Goal: Task Accomplishment & Management: Manage account settings

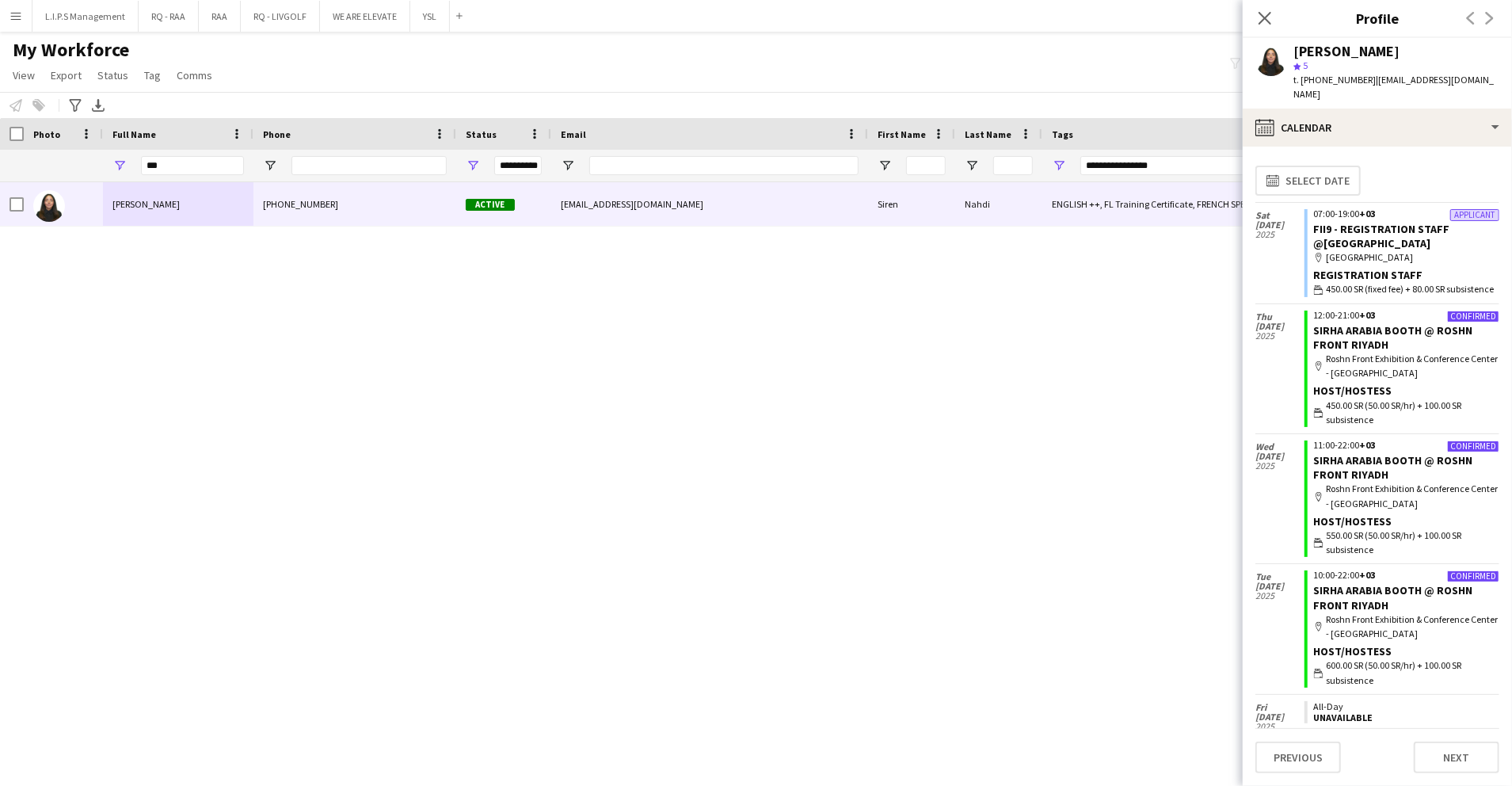
scroll to position [1058, 0]
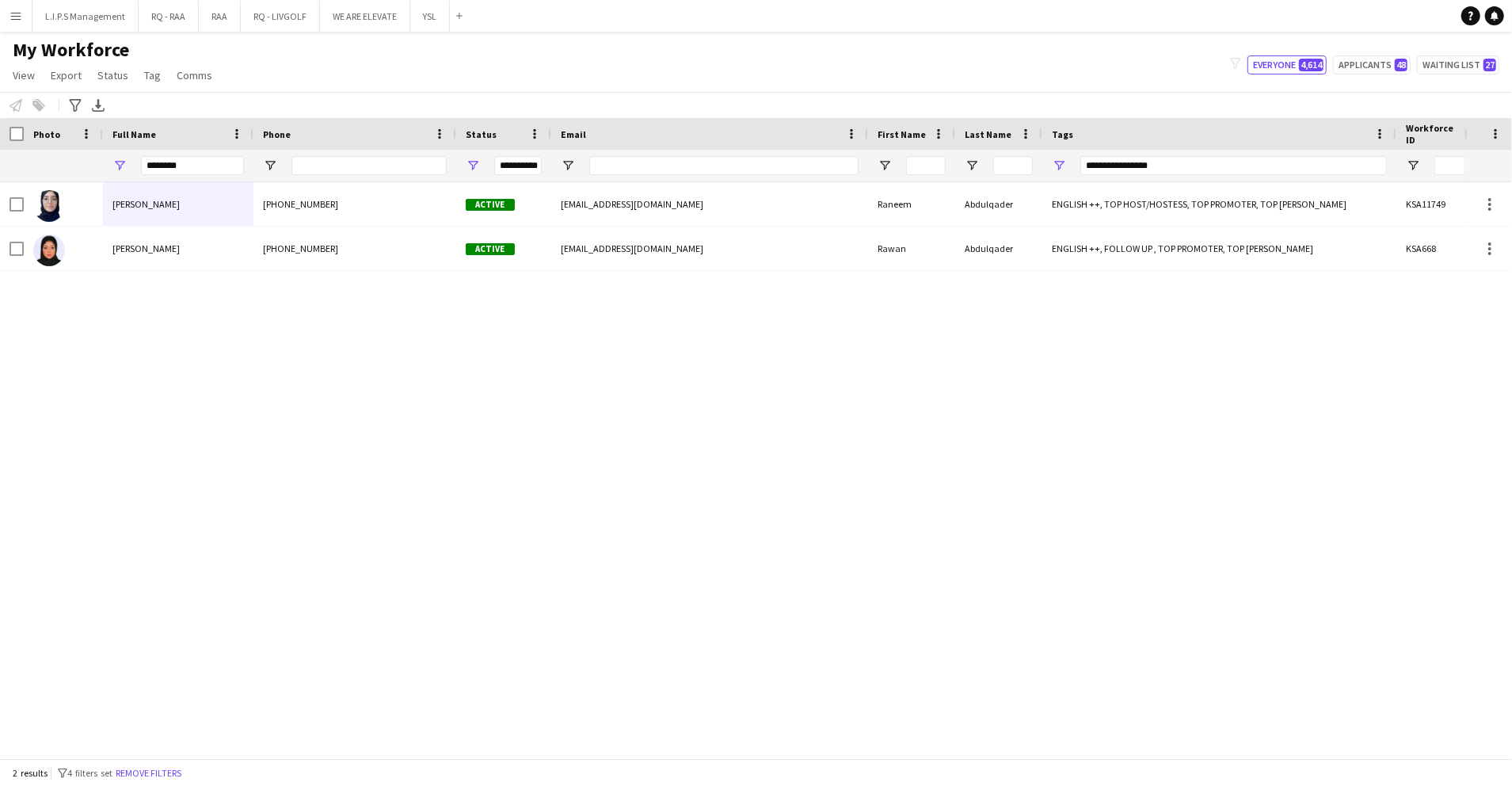
type input "********"
click at [1055, 170] on span "Open Filter Menu" at bounding box center [1059, 165] width 15 height 15
click at [1090, 232] on input "****" at bounding box center [1128, 232] width 139 height 19
click at [195, 175] on div "********" at bounding box center [193, 165] width 103 height 32
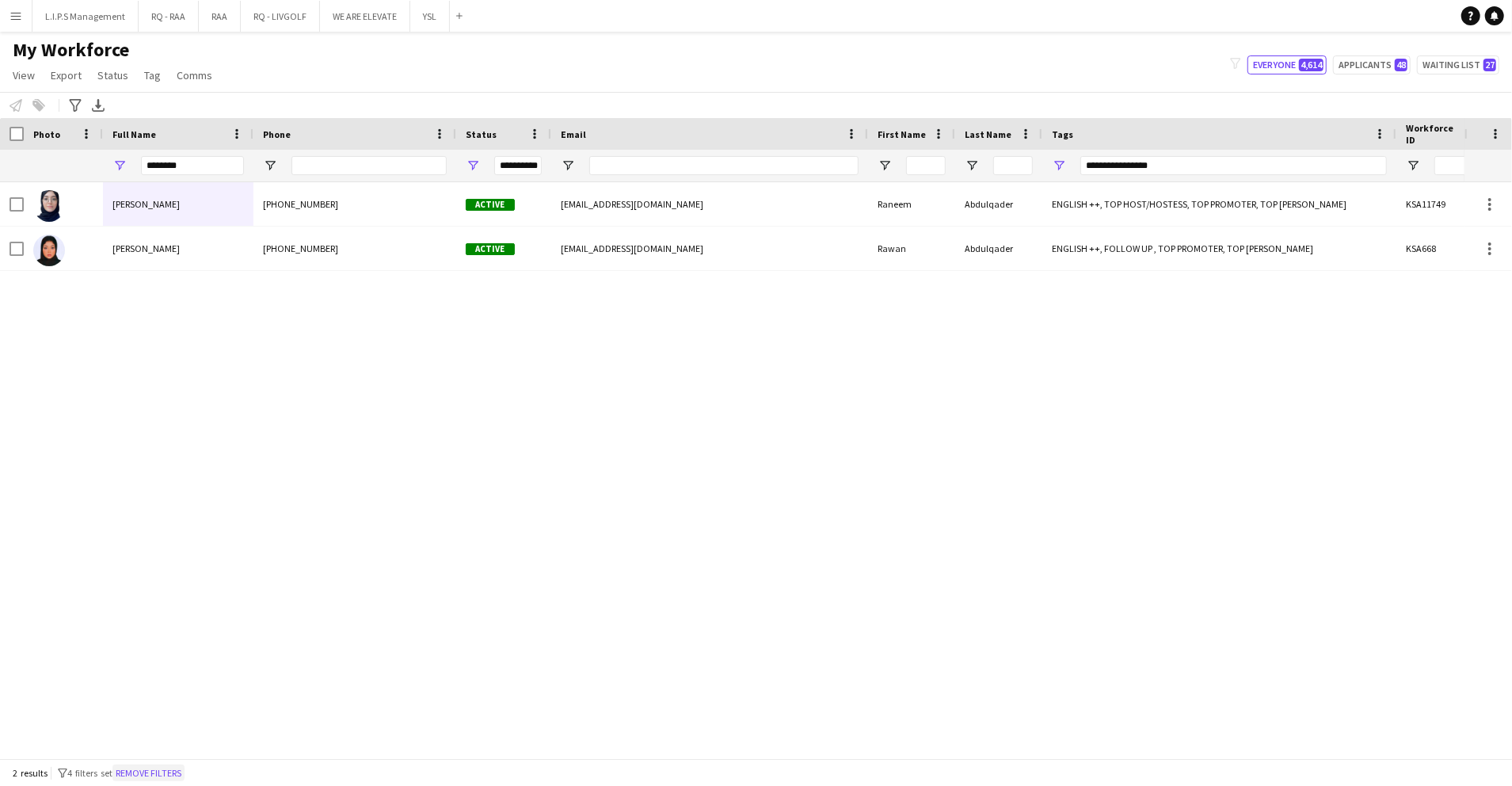
click at [154, 767] on button "Remove filters" at bounding box center [149, 773] width 72 height 17
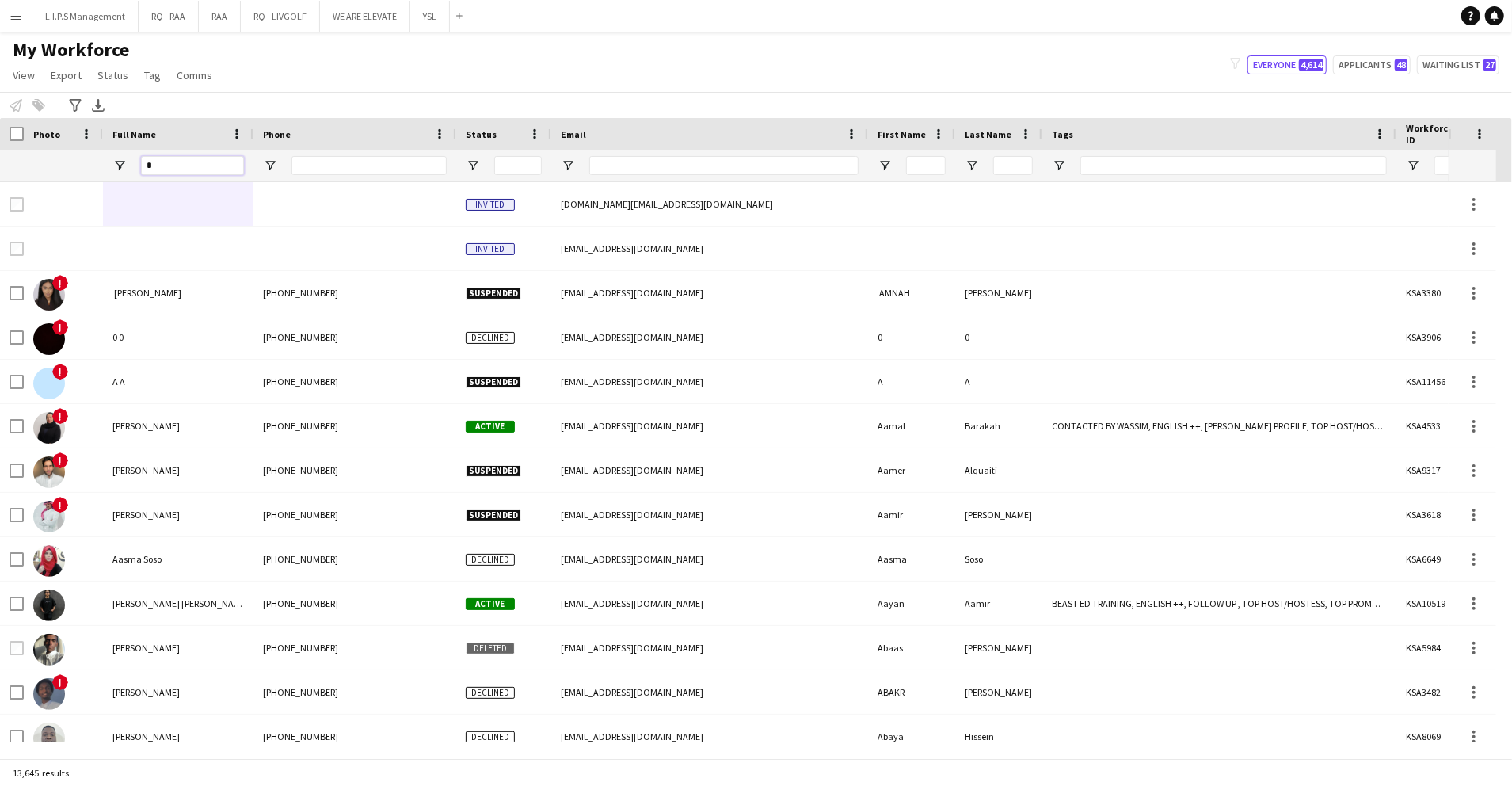
click at [226, 164] on input "*" at bounding box center [193, 165] width 103 height 19
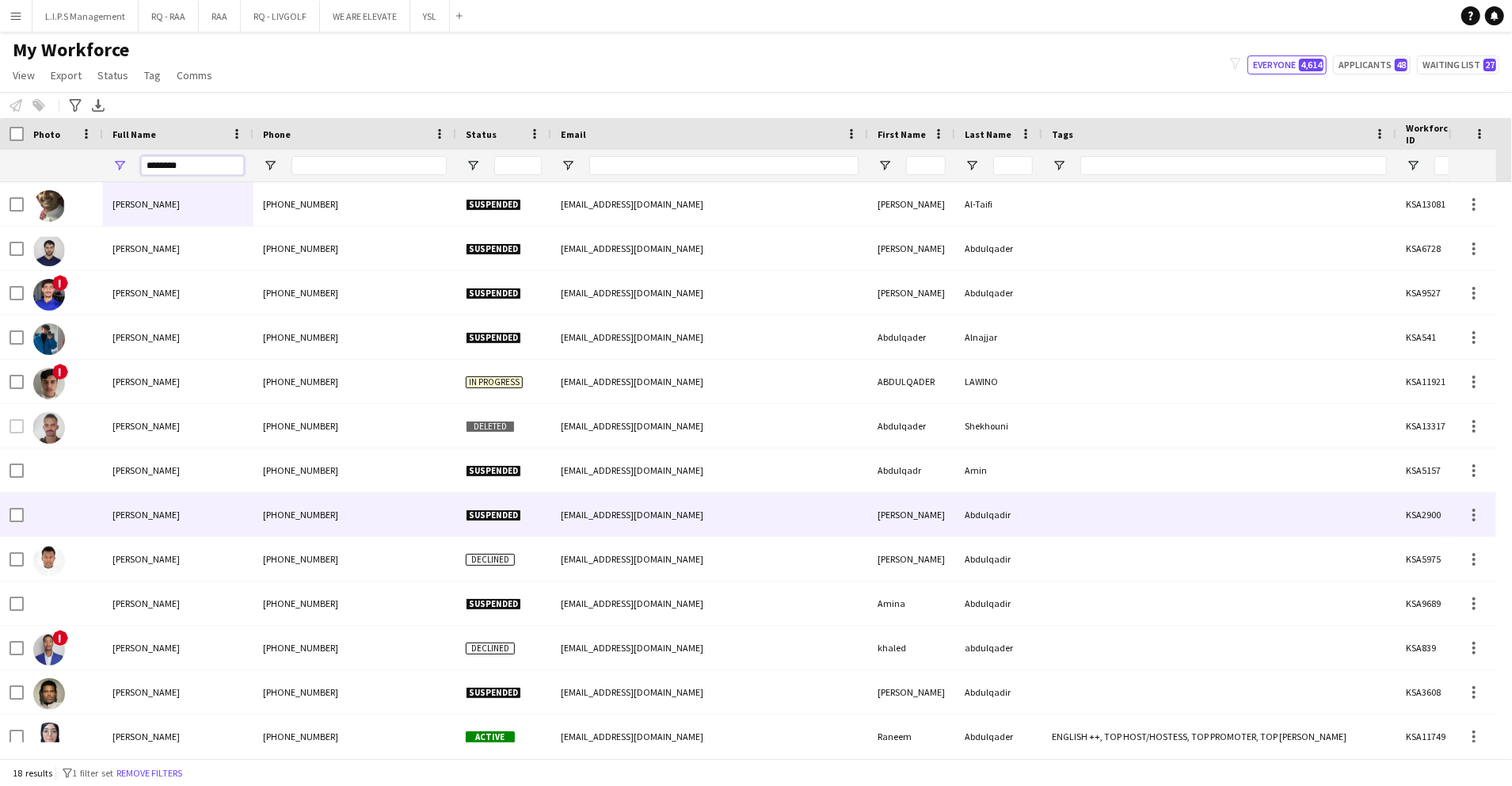
scroll to position [238, 0]
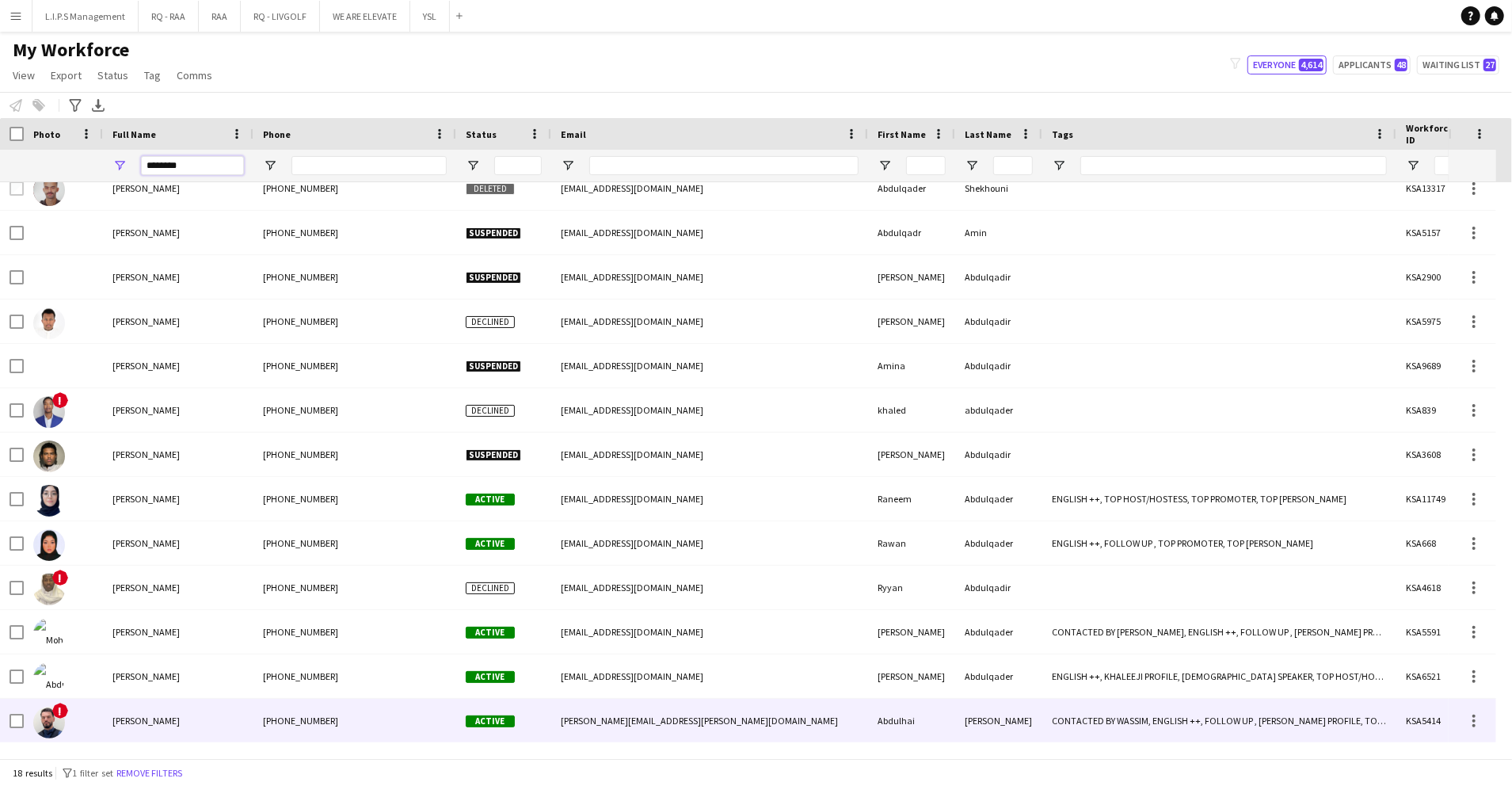
type input "********"
drag, startPoint x: 219, startPoint y: 702, endPoint x: 250, endPoint y: 686, distance: 34.9
click at [250, 686] on div "[PERSON_NAME] [PHONE_NUMBER] Suspended [EMAIL_ADDRESS][DOMAIN_NAME] [PERSON_NAM…" at bounding box center [1103, 343] width 2206 height 798
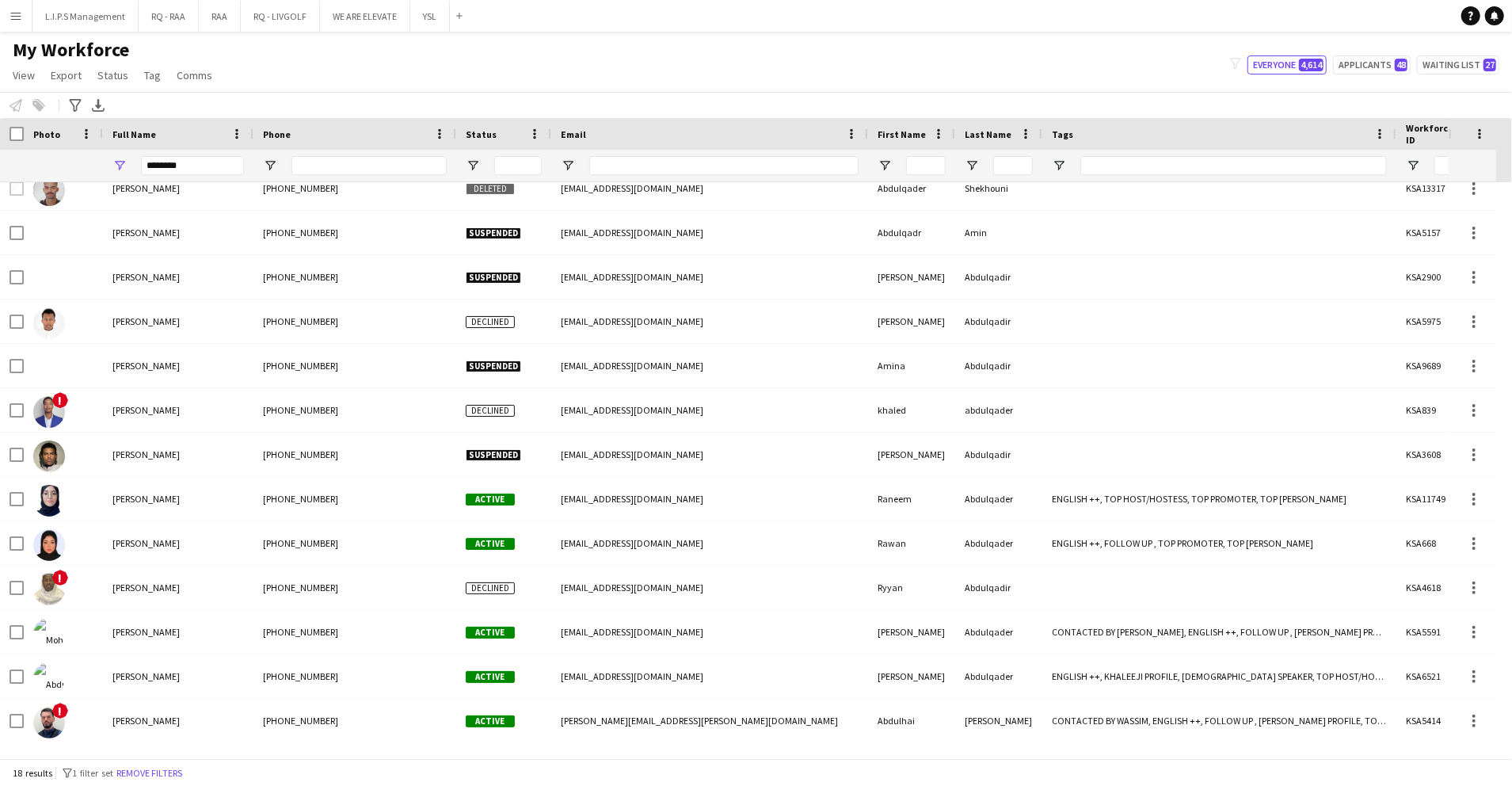
click at [250, 686] on div "[PERSON_NAME]" at bounding box center [178, 676] width 151 height 44
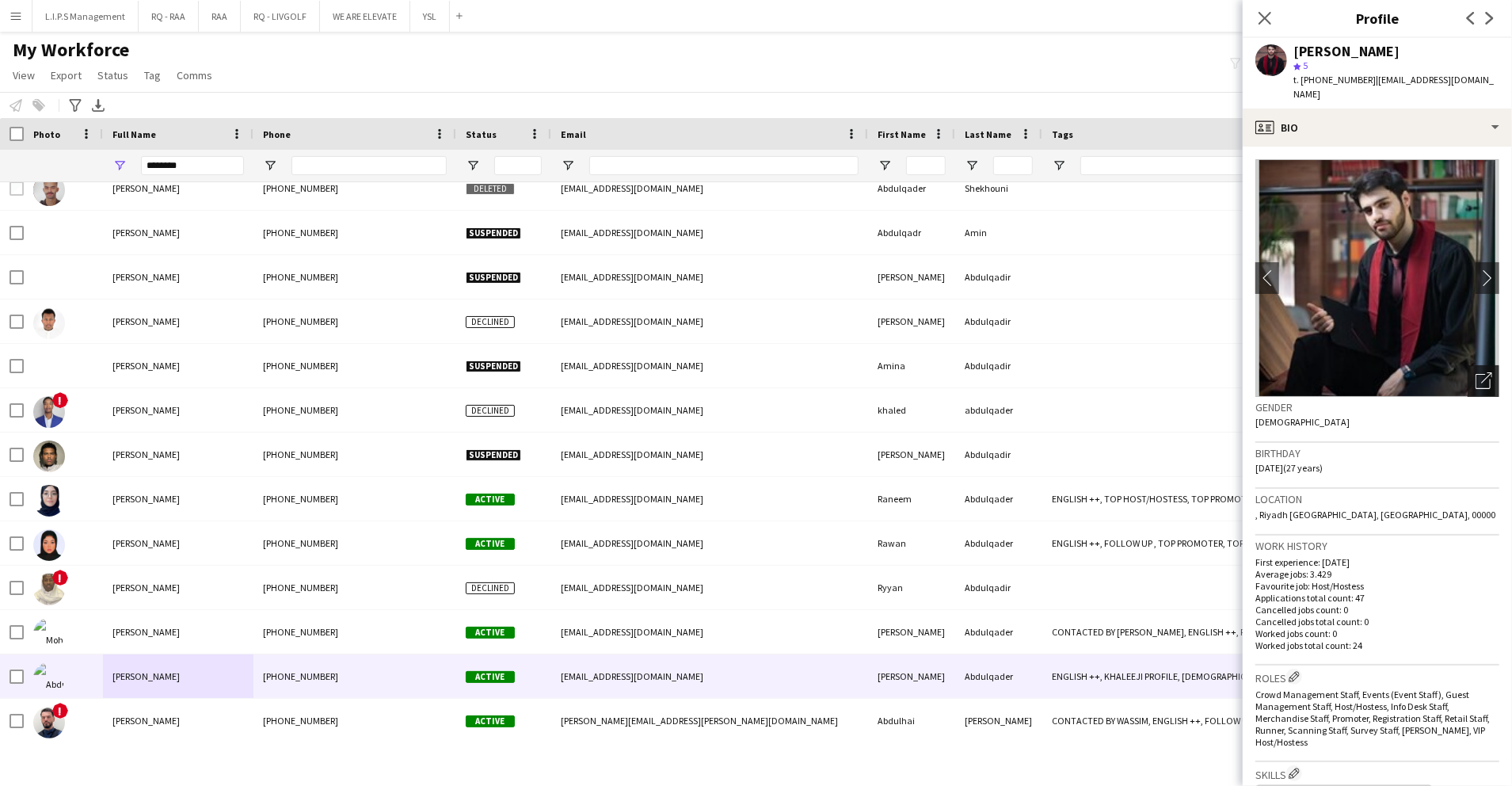
click at [1468, 365] on div "Open photos pop-in" at bounding box center [1484, 381] width 32 height 32
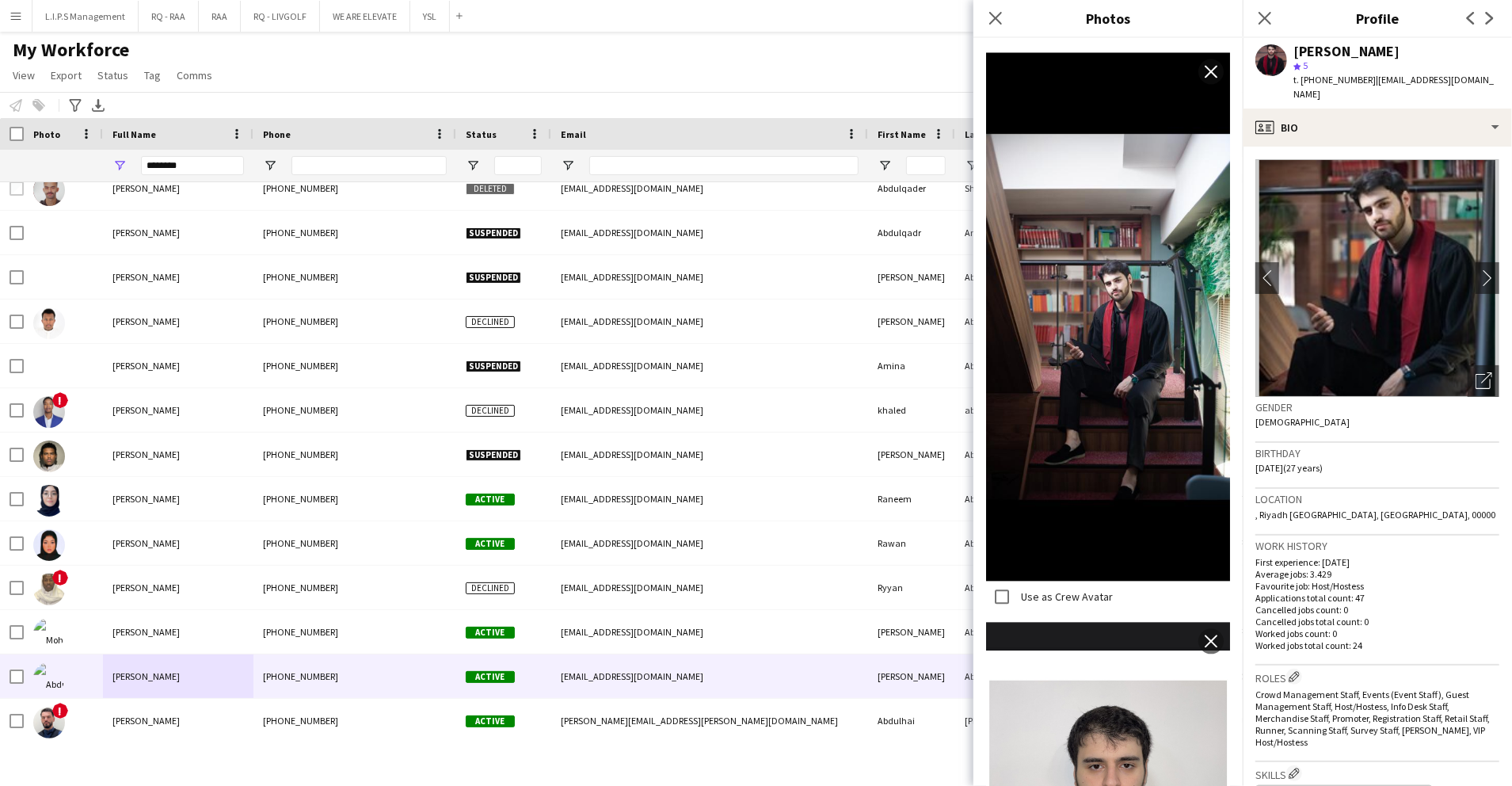
scroll to position [2403, 0]
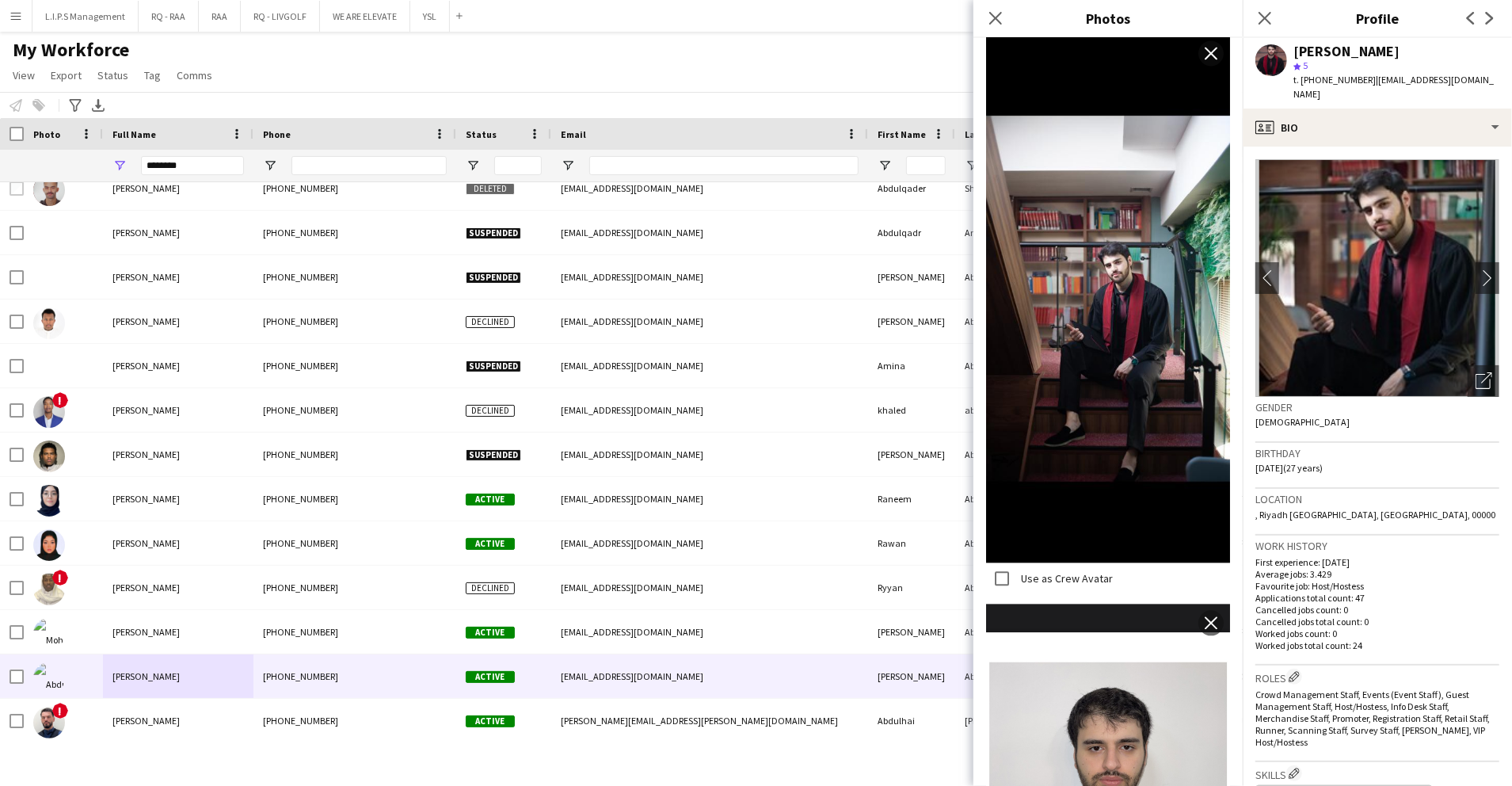
click at [1327, 84] on span "t. [PHONE_NUMBER]" at bounding box center [1335, 80] width 83 height 12
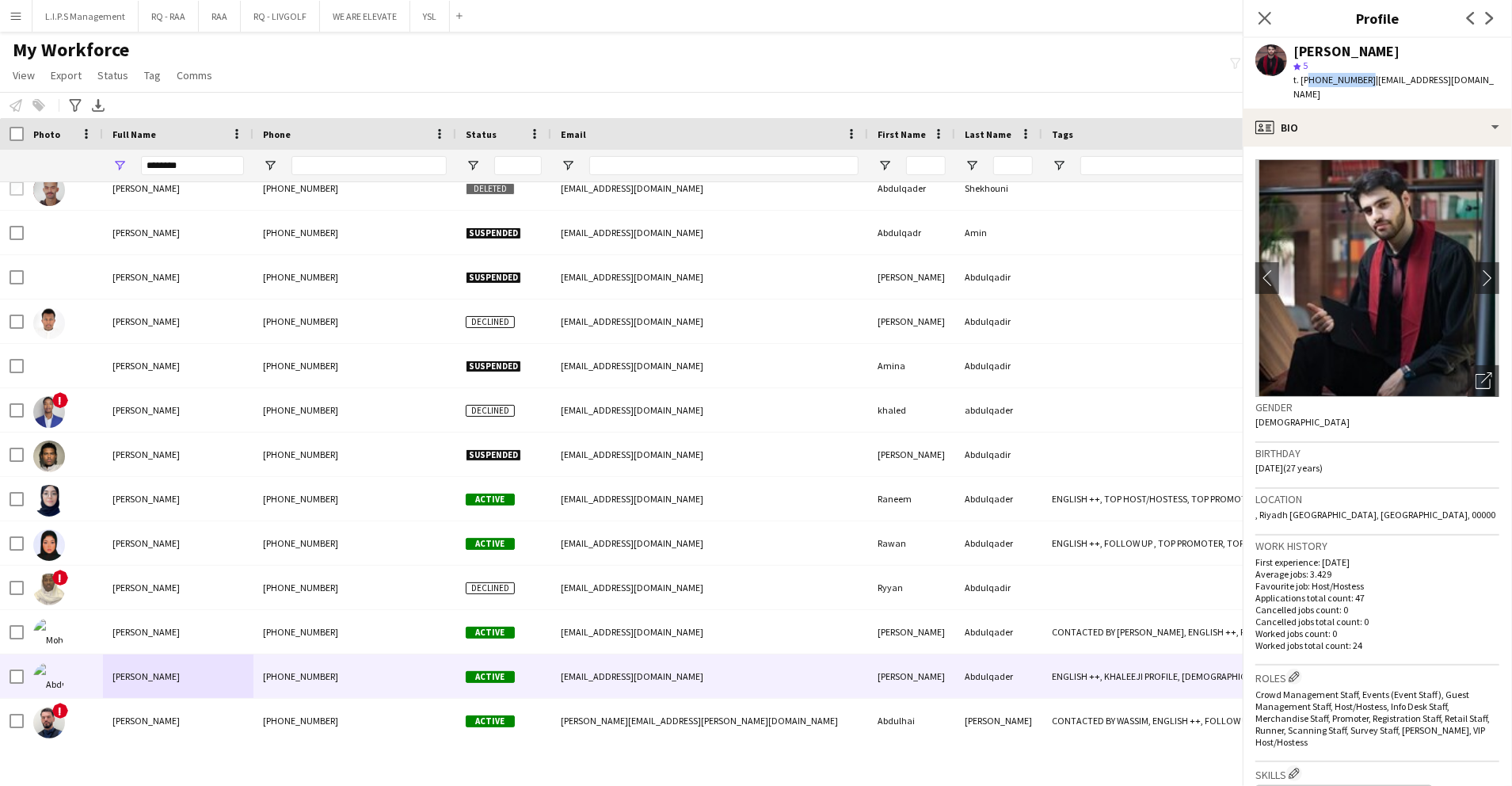
click at [1327, 84] on span "t. [PHONE_NUMBER]" at bounding box center [1335, 80] width 83 height 12
copy span "966559507074"
click at [11, 17] on app-icon "Menu" at bounding box center [15, 15] width 13 height 13
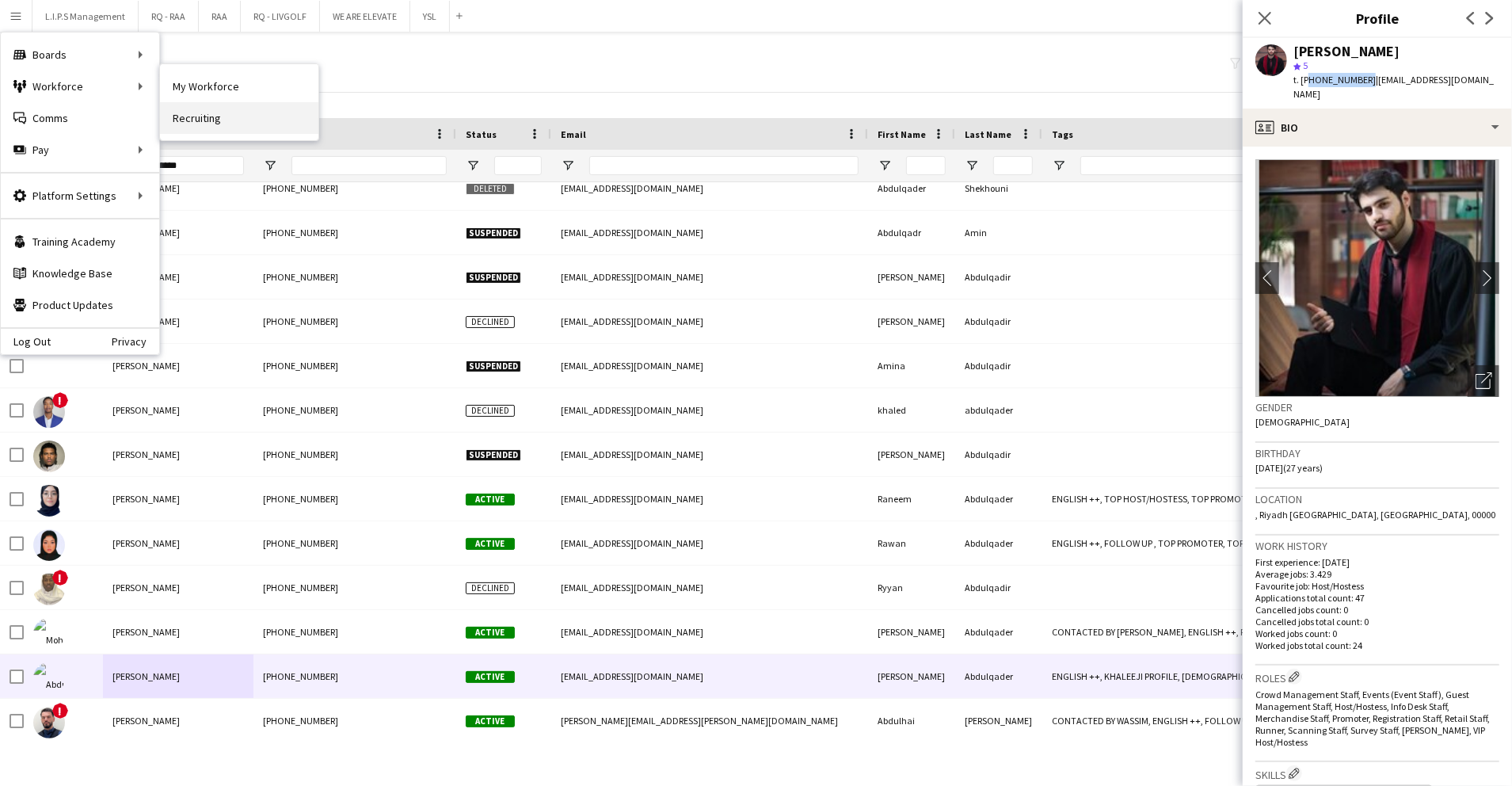
click at [255, 121] on link "Recruiting" at bounding box center [239, 118] width 158 height 32
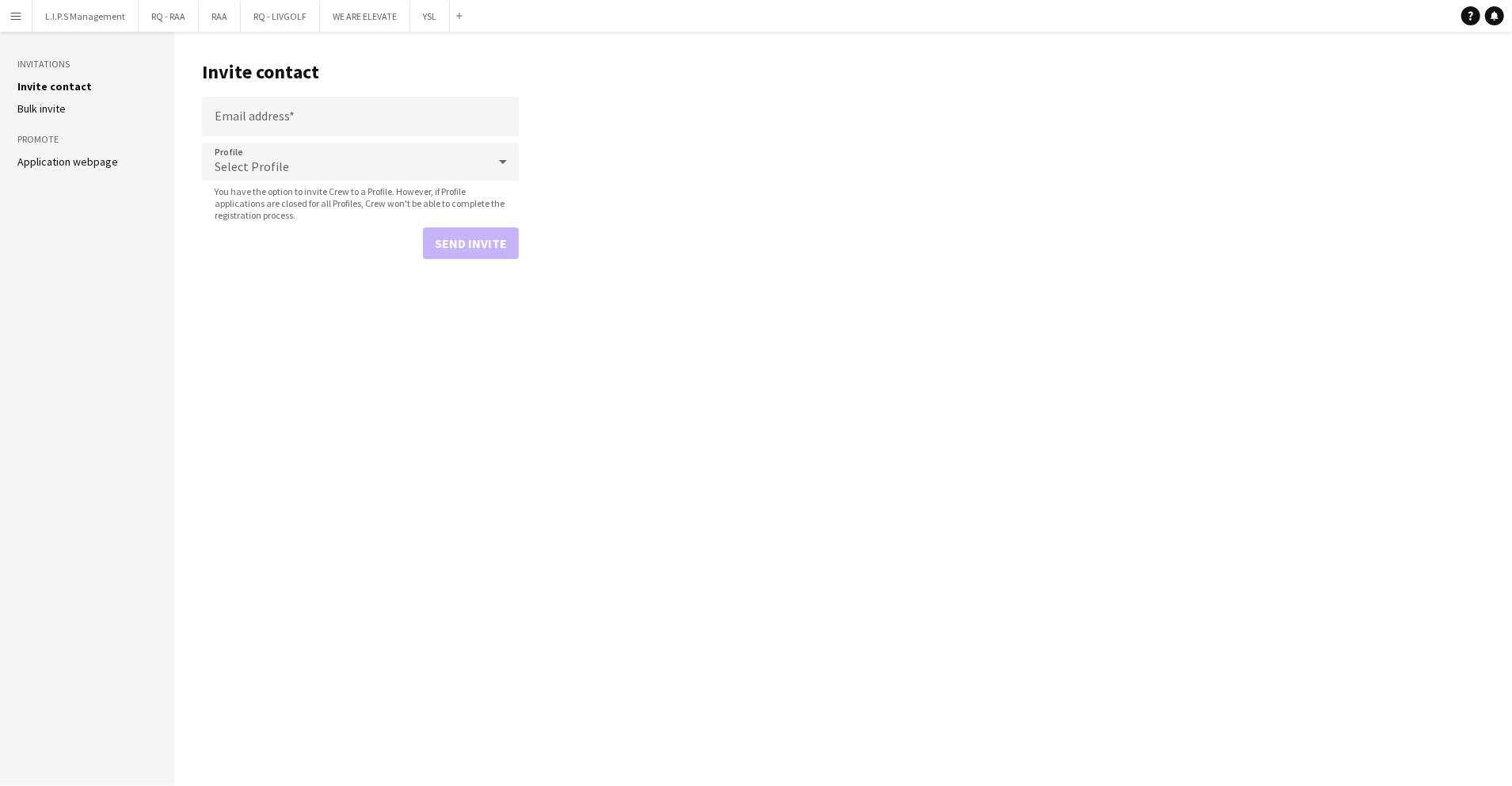
click at [80, 159] on link "Application webpage" at bounding box center [67, 161] width 101 height 15
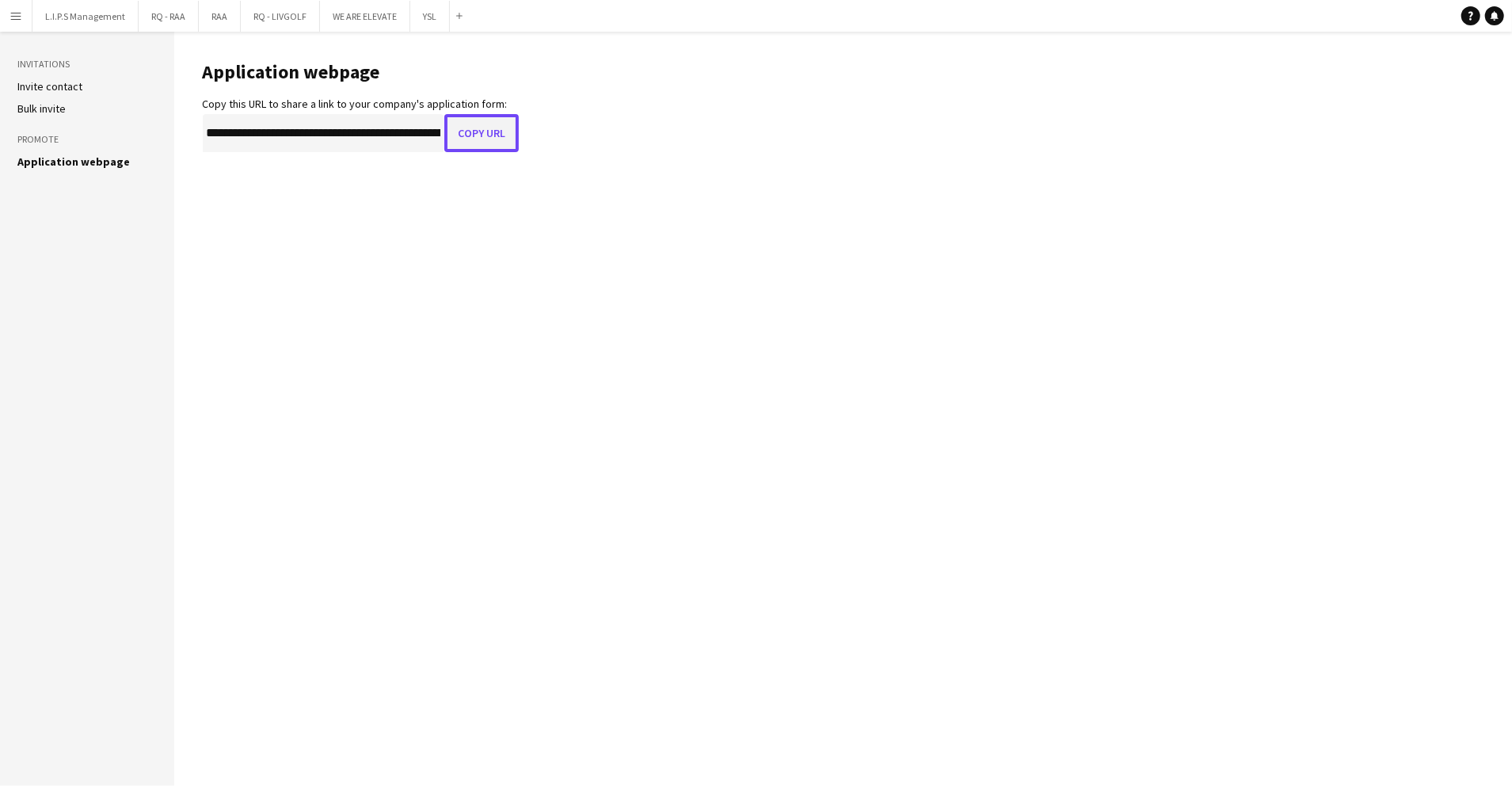
click at [480, 119] on button "Copy URL" at bounding box center [481, 133] width 74 height 38
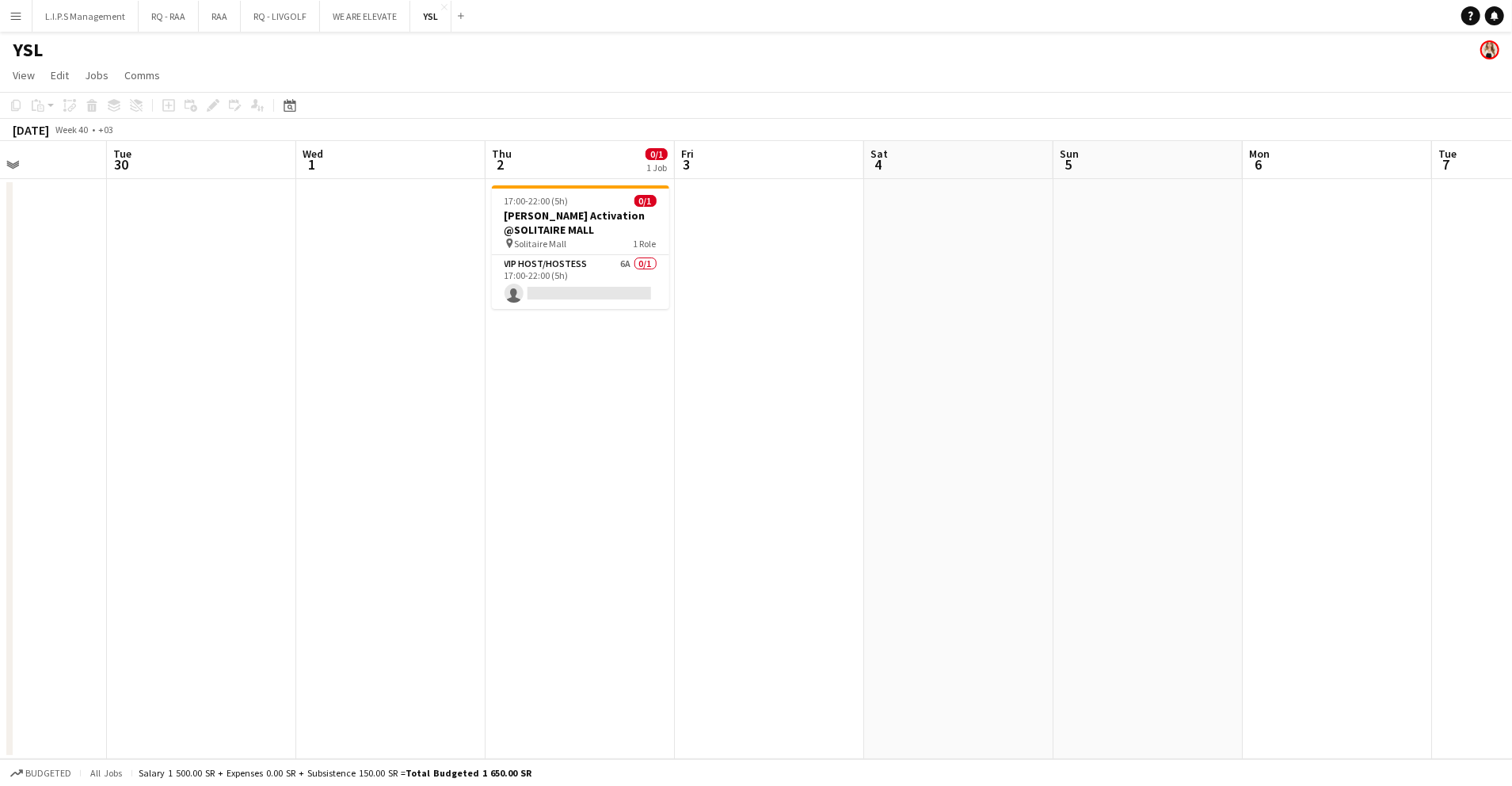
scroll to position [0, 410]
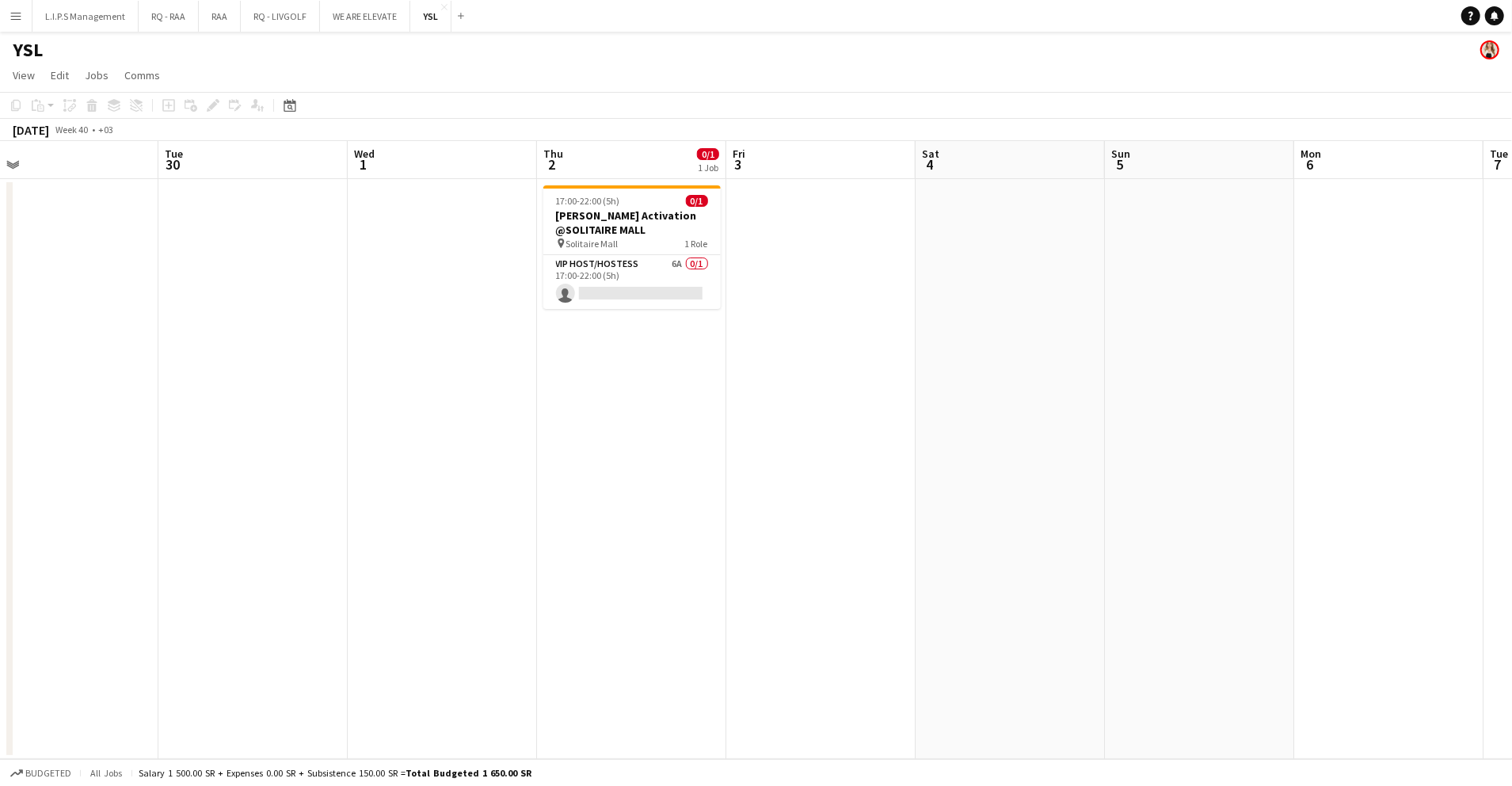
click at [594, 298] on app-card-role "VIP Host/Hostess 6A 0/1 17:00-22:00 (5h) single-neutral-actions" at bounding box center [632, 282] width 177 height 54
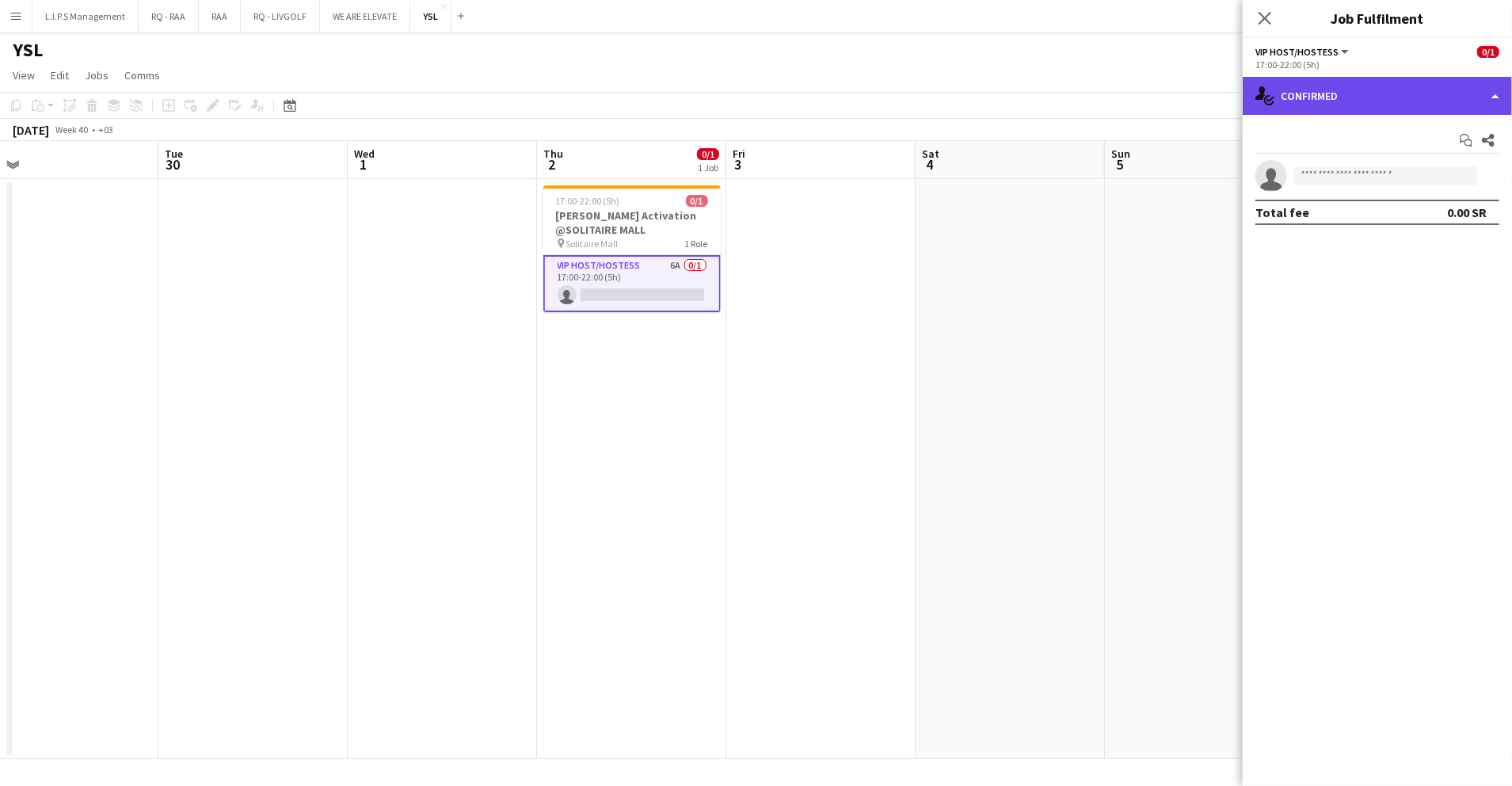
click at [1390, 95] on div "single-neutral-actions-check-2 Confirmed" at bounding box center [1378, 96] width 270 height 38
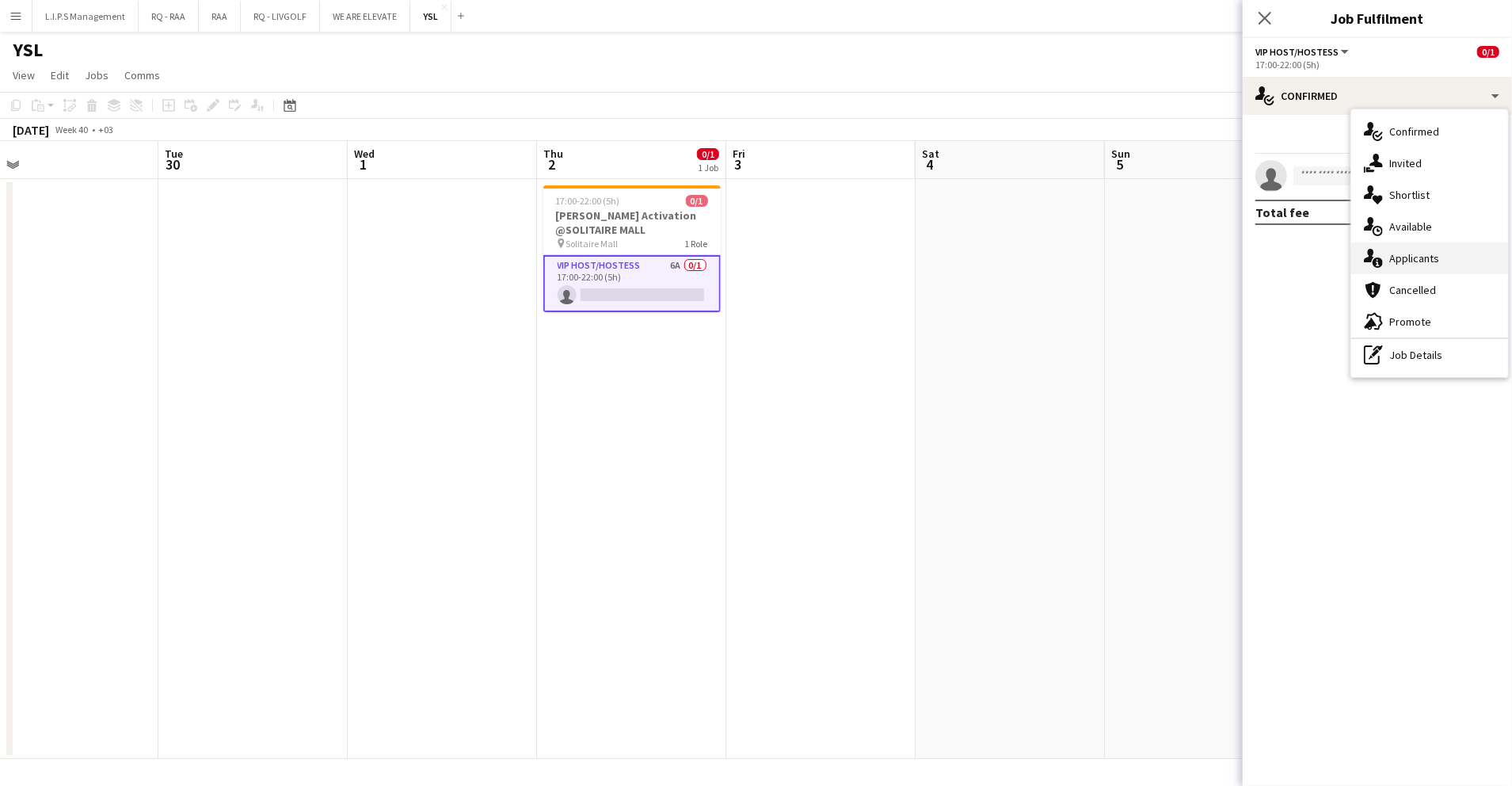
click at [1404, 265] on div "single-neutral-actions-information Applicants" at bounding box center [1430, 258] width 157 height 32
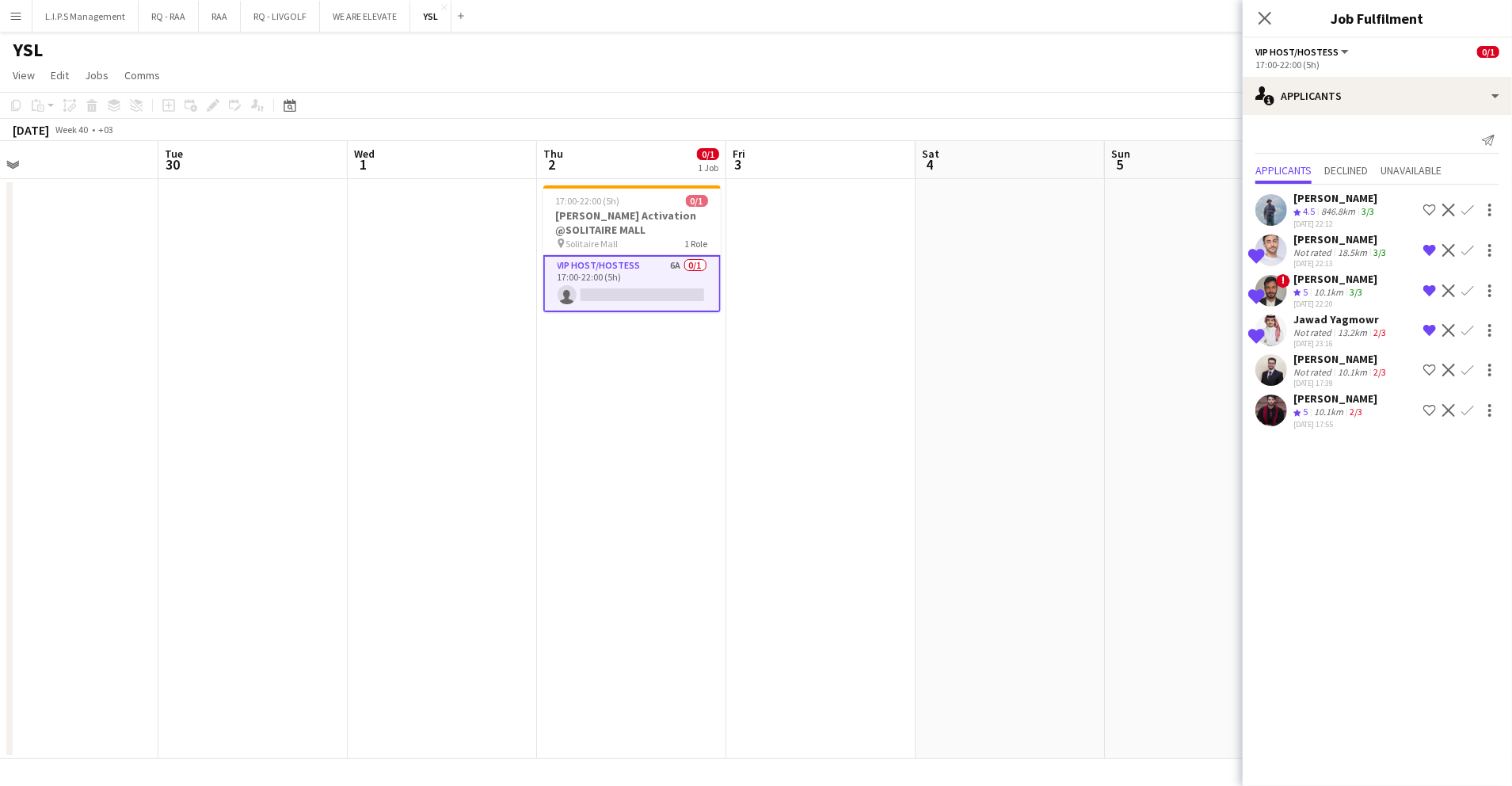
click at [1422, 368] on button "Shortlist crew" at bounding box center [1430, 370] width 19 height 19
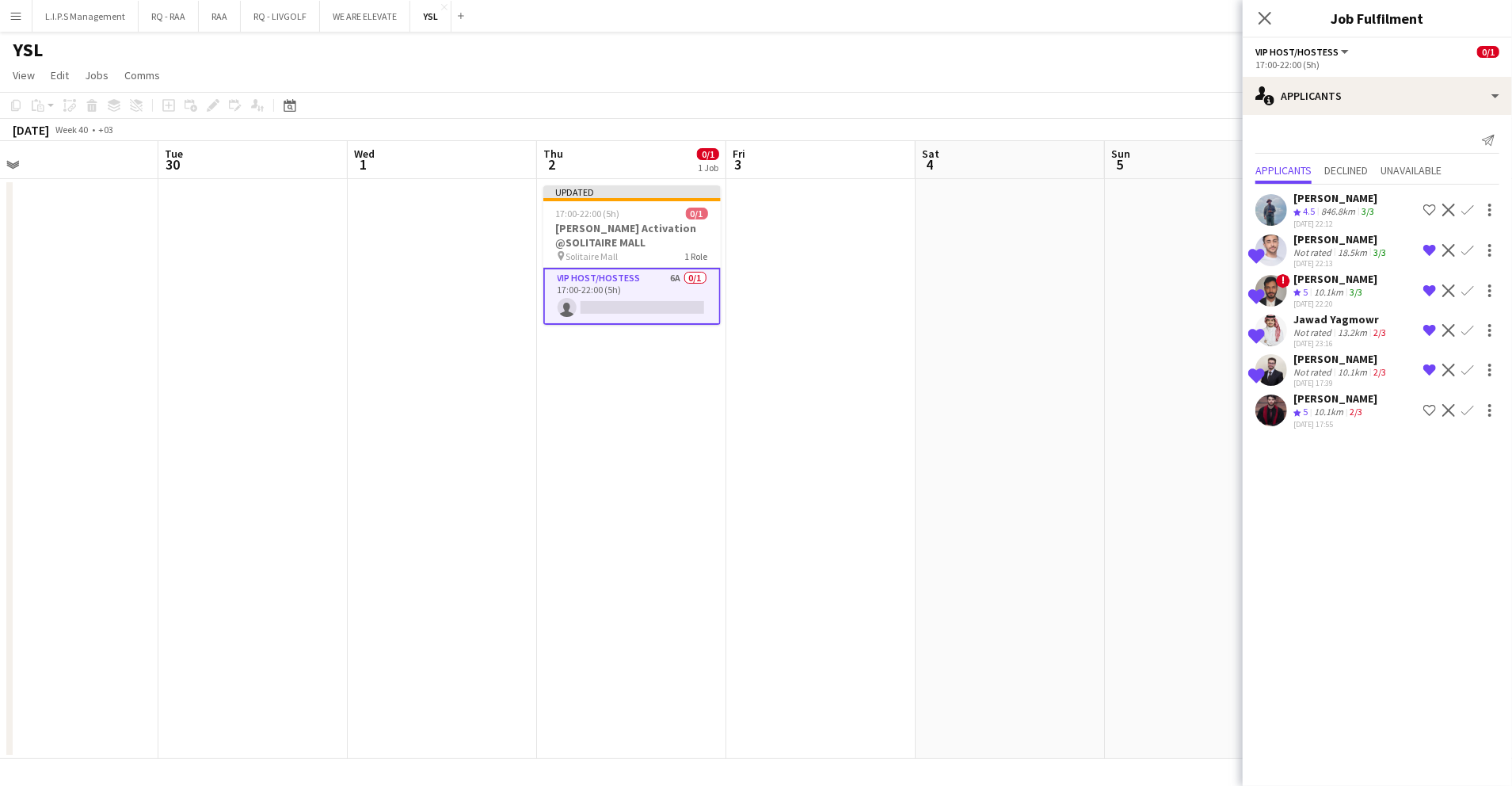
click at [1434, 407] on app-icon "Shortlist crew" at bounding box center [1429, 410] width 13 height 13
click at [1079, 204] on app-date-cell at bounding box center [1011, 468] width 189 height 579
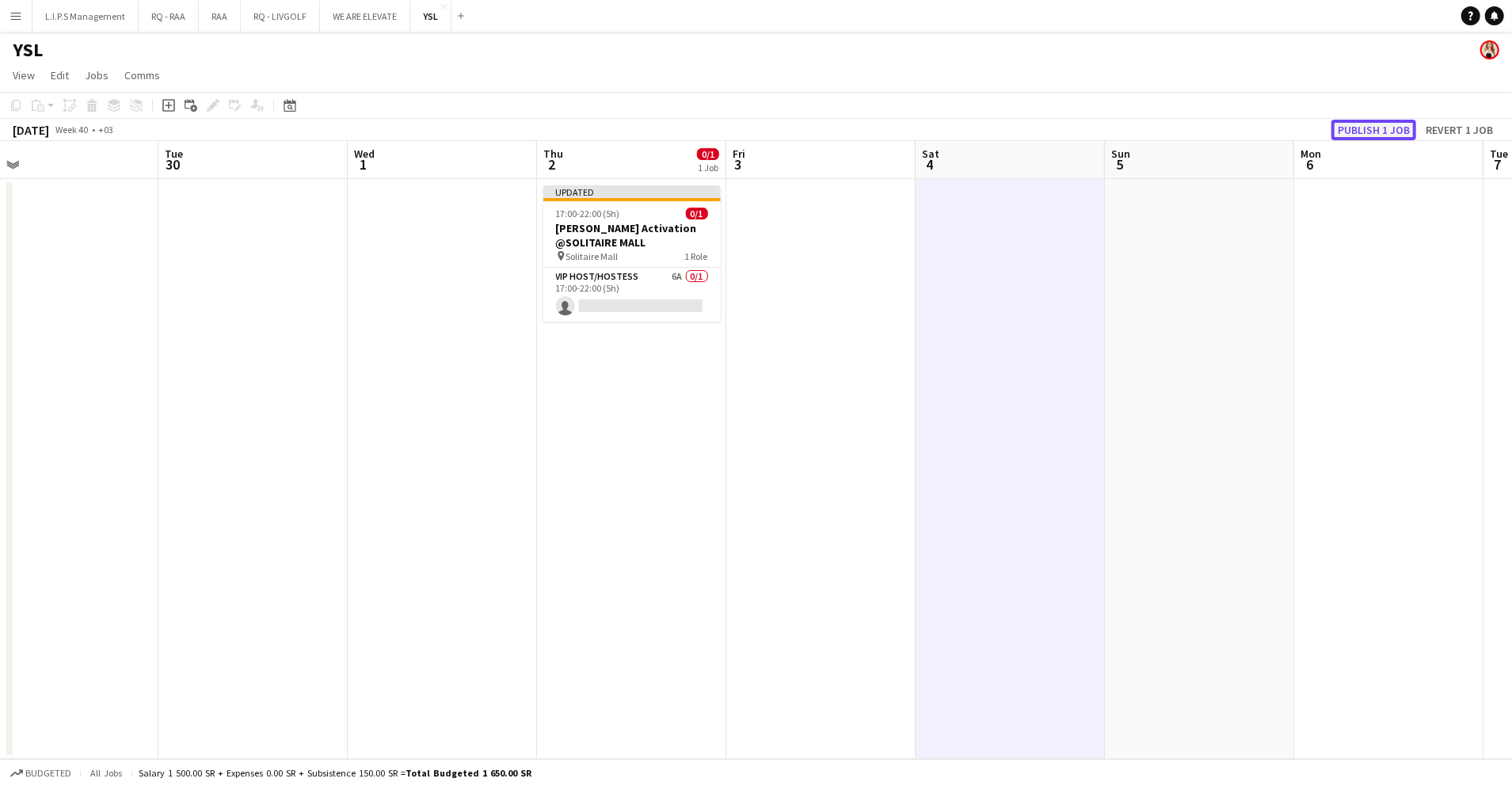
click at [1361, 122] on button "Publish 1 job" at bounding box center [1374, 130] width 84 height 21
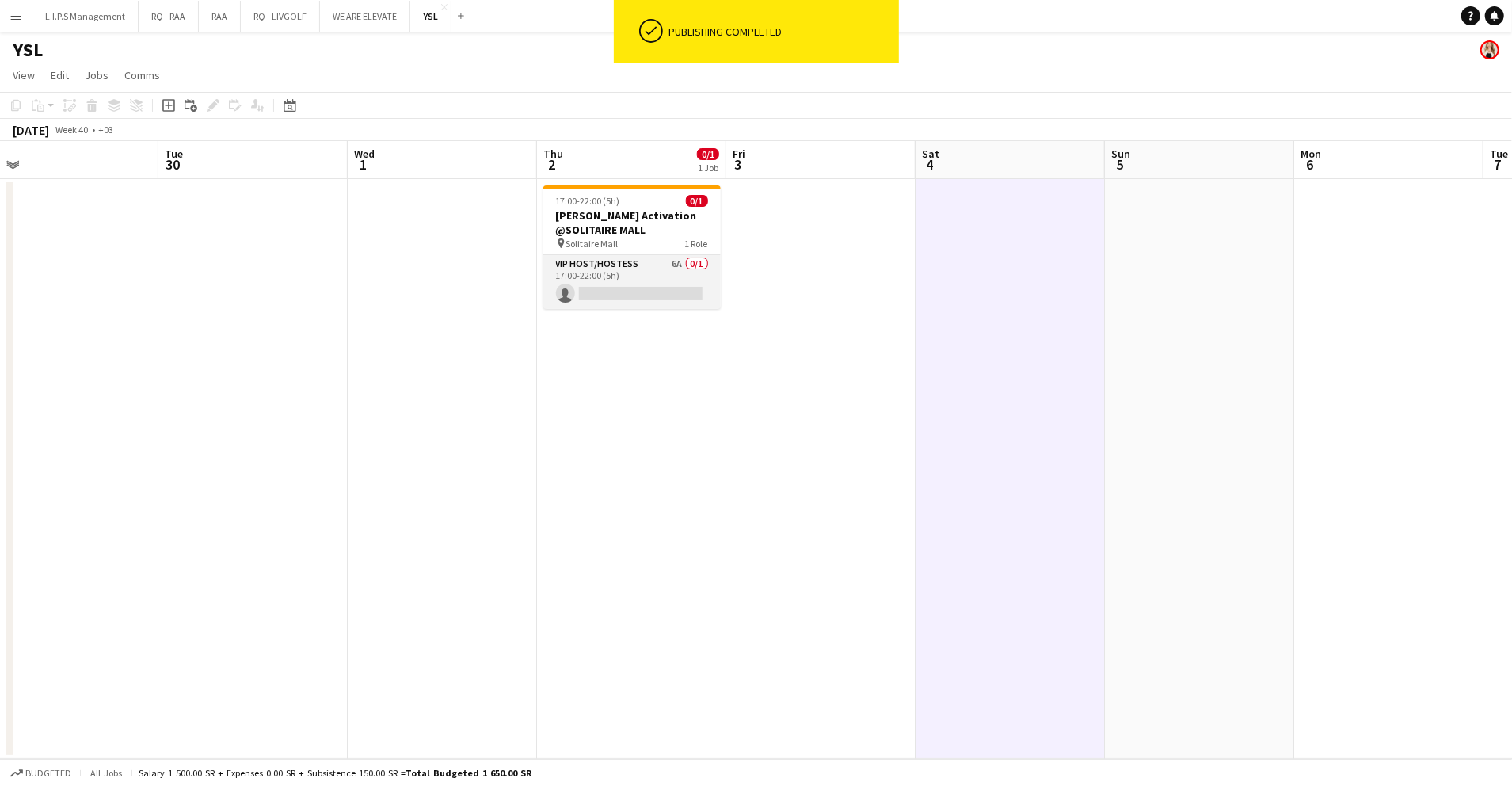
click at [609, 293] on app-card-role "VIP Host/Hostess 6A 0/1 17:00-22:00 (5h) single-neutral-actions" at bounding box center [632, 282] width 177 height 54
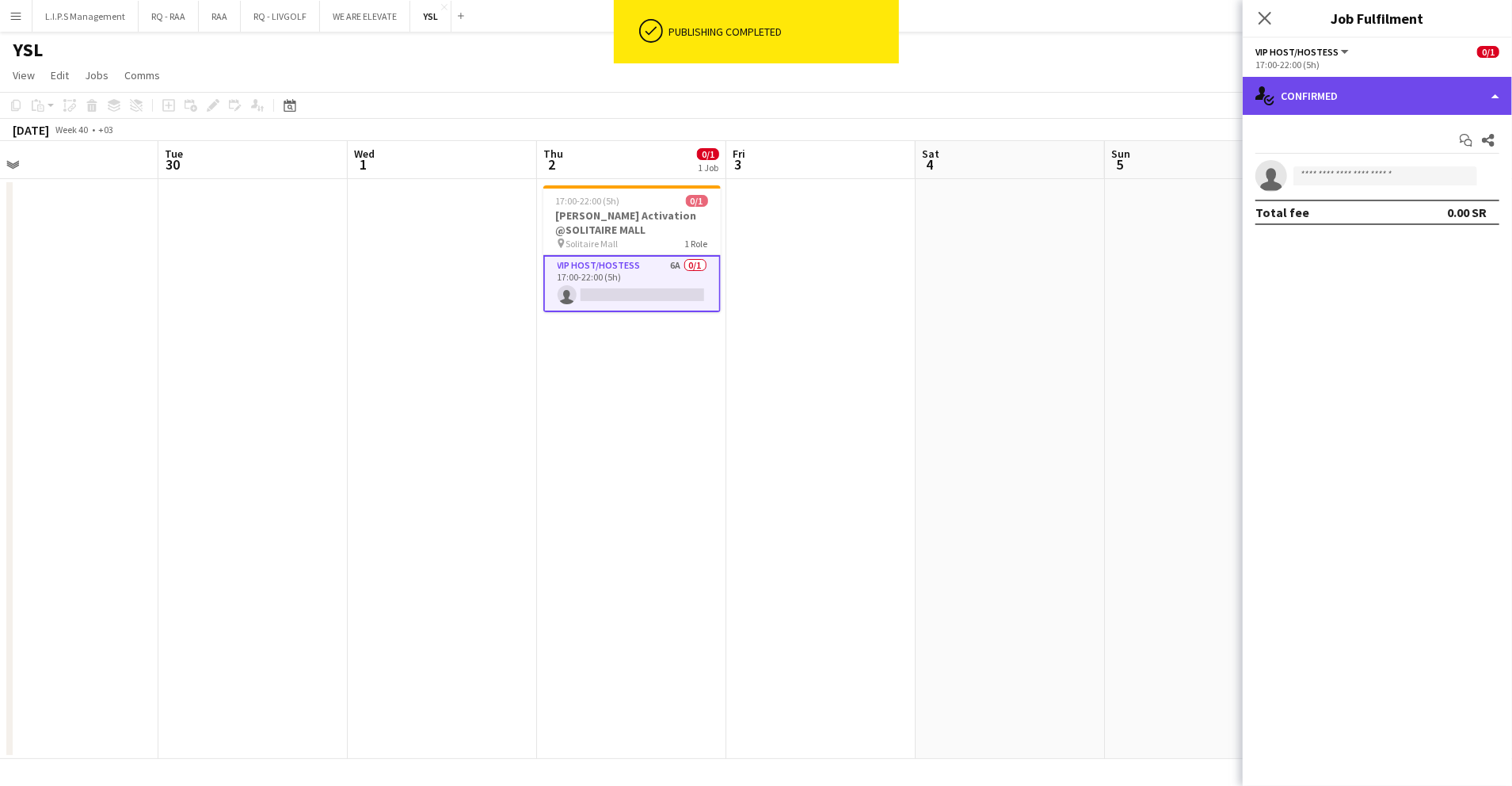
click at [1415, 95] on div "single-neutral-actions-check-2 Confirmed" at bounding box center [1378, 96] width 270 height 38
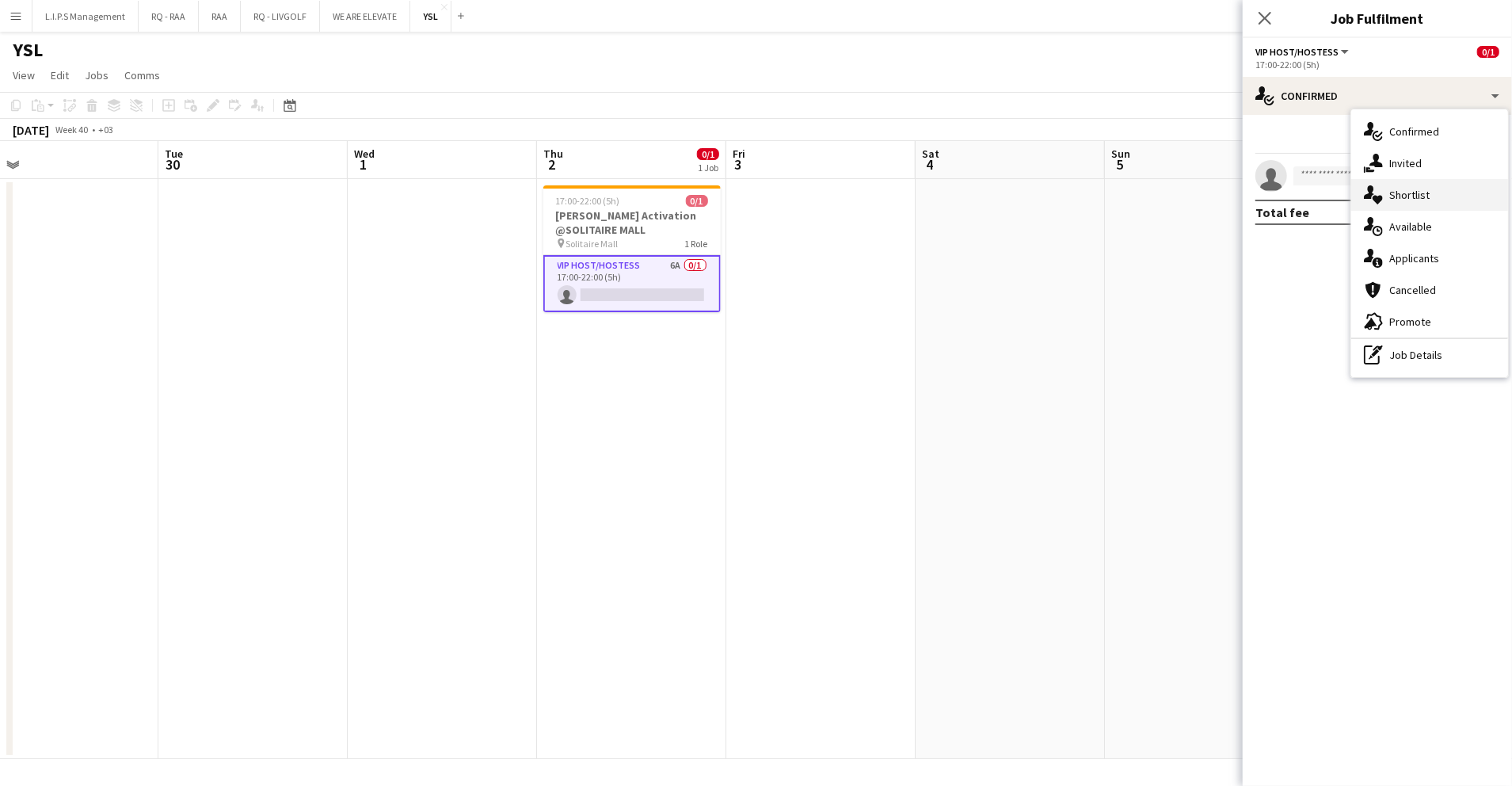
click at [1441, 192] on div "single-neutral-actions-heart Shortlist" at bounding box center [1430, 195] width 157 height 32
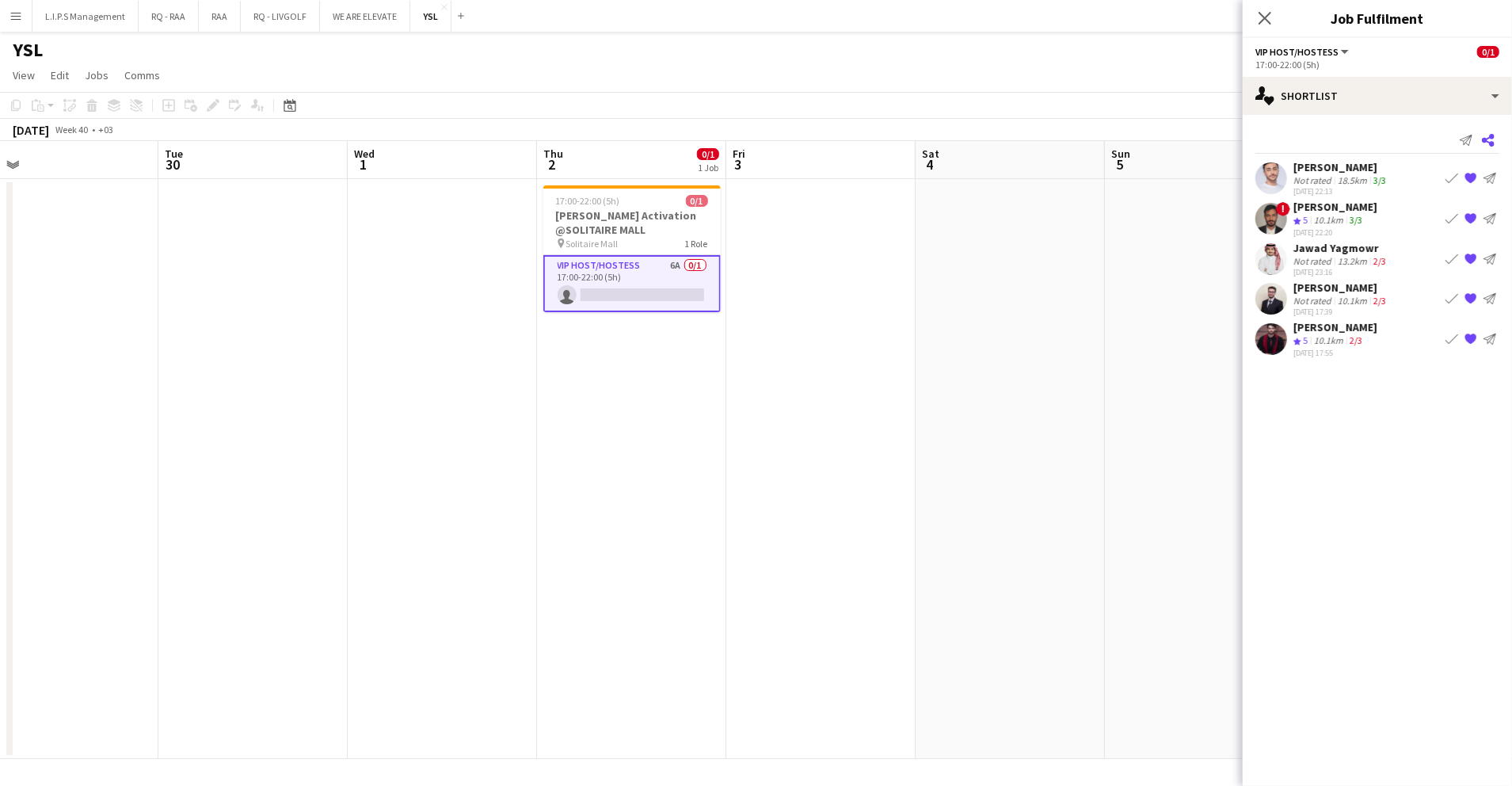
click at [1491, 144] on icon at bounding box center [1488, 139] width 13 height 13
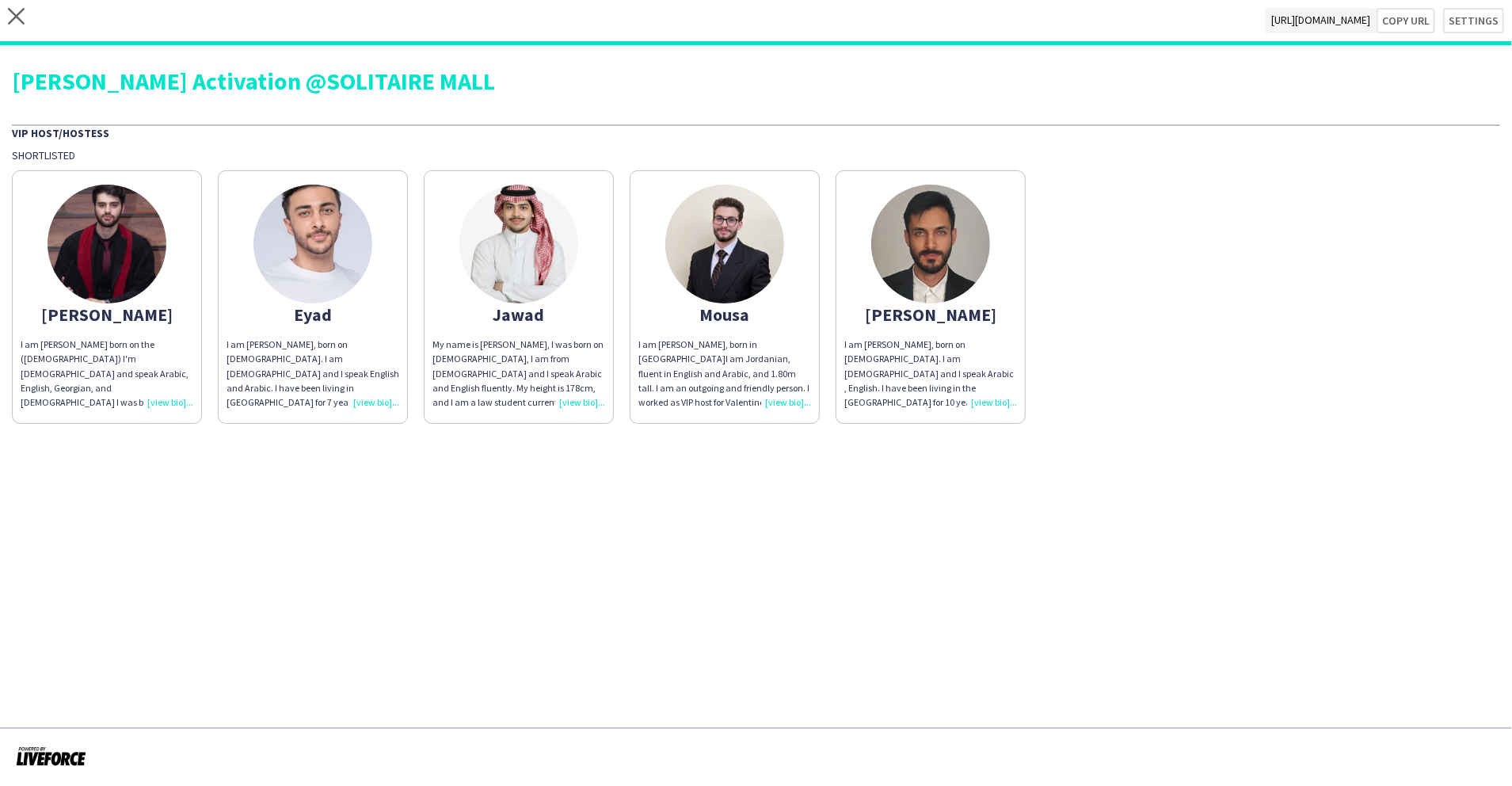
click at [141, 288] on img at bounding box center [107, 244] width 119 height 119
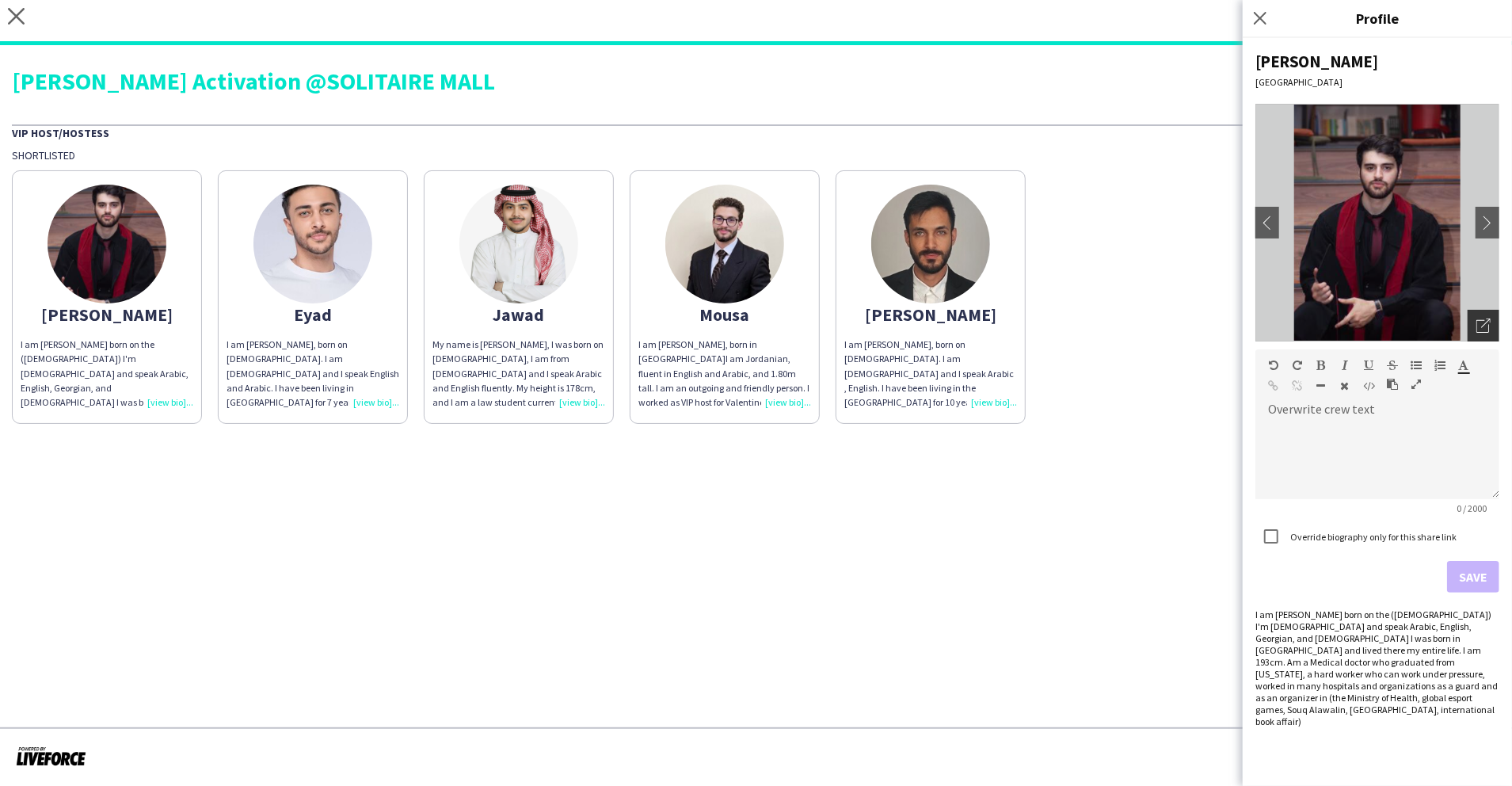
click at [1490, 331] on icon "Open photos pop-in" at bounding box center [1484, 325] width 15 height 15
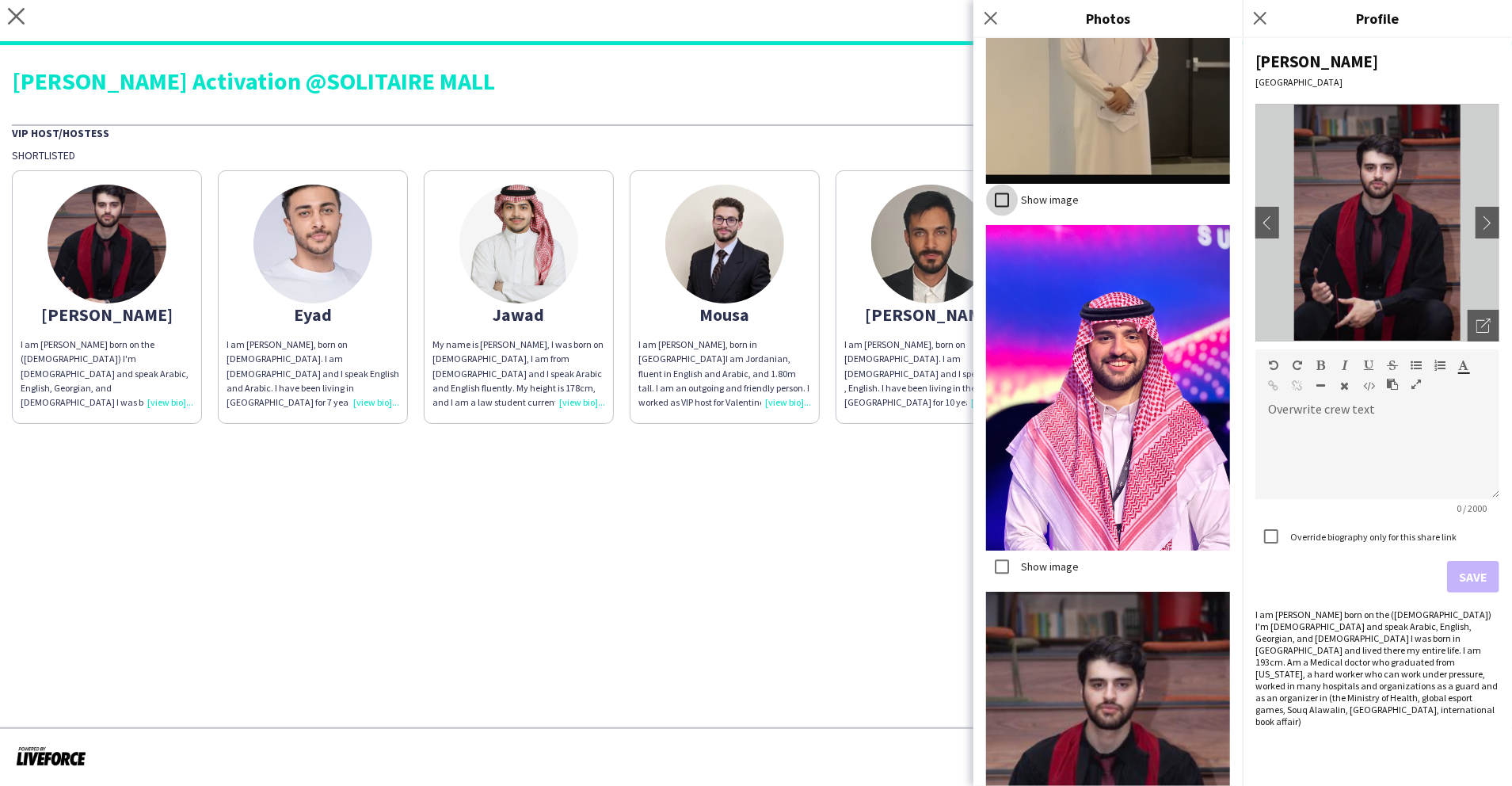
scroll to position [2459, 0]
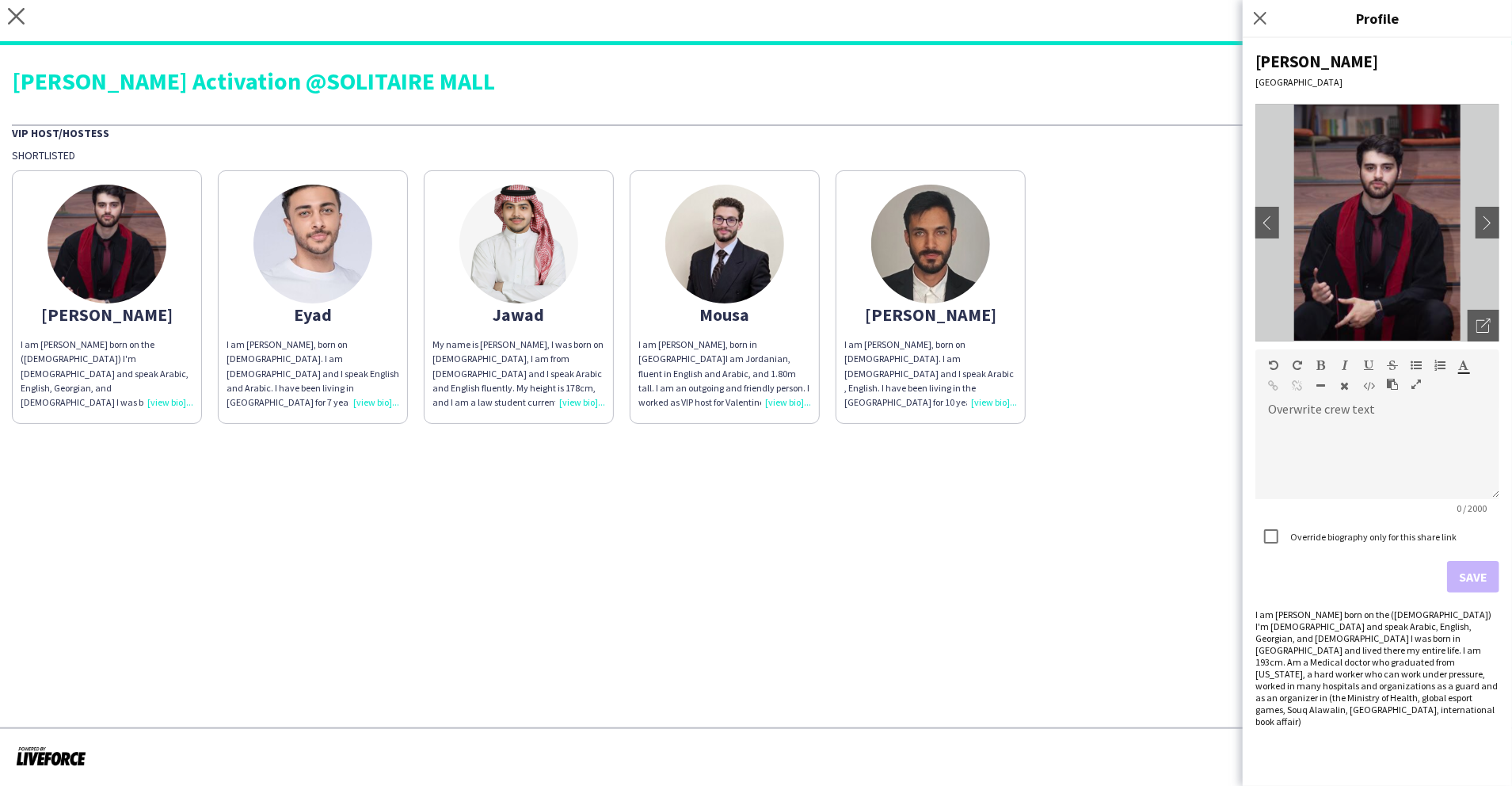
click at [713, 260] on img at bounding box center [725, 244] width 119 height 119
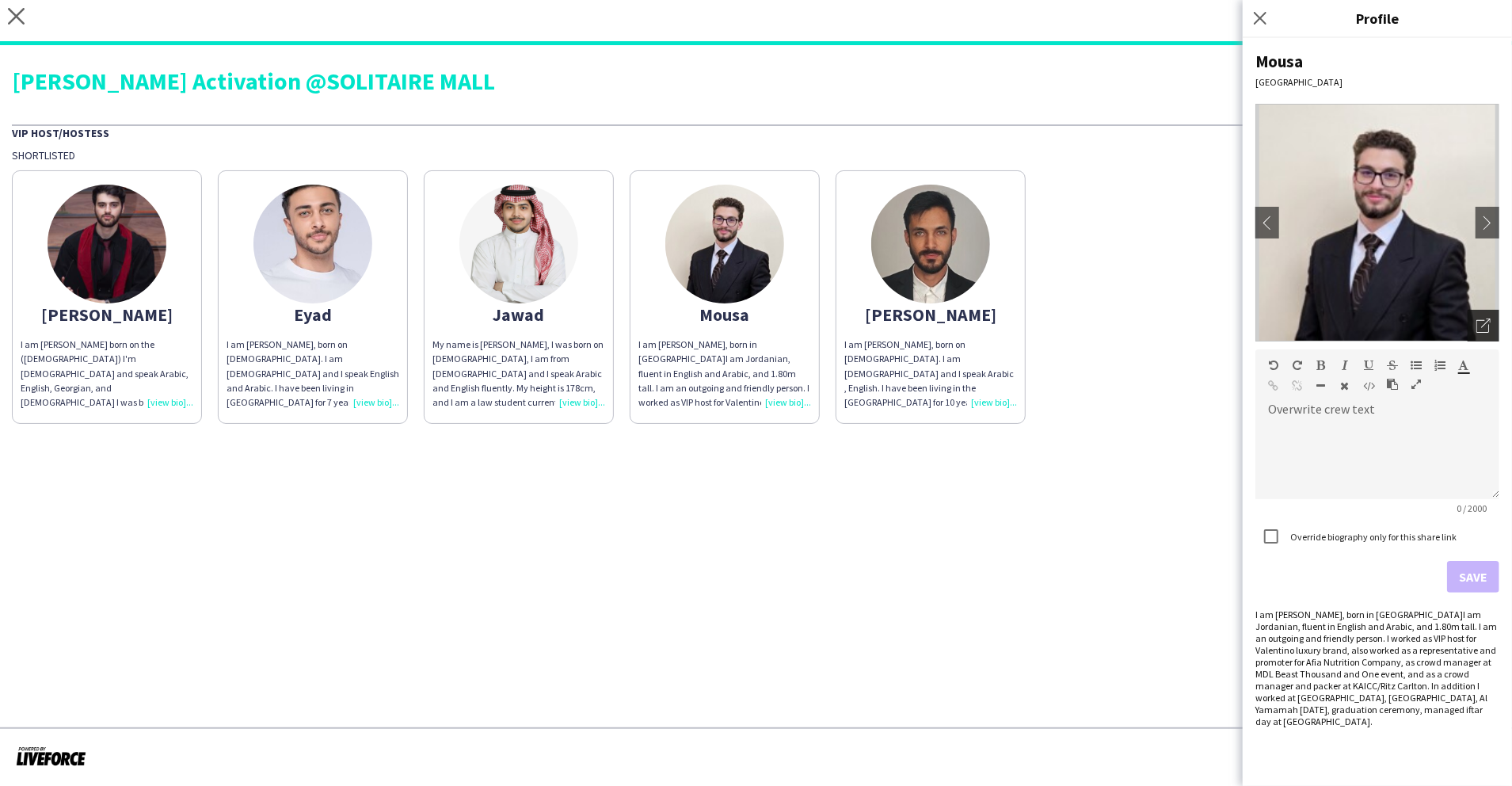
click at [1473, 325] on div "Open photos pop-in" at bounding box center [1484, 325] width 32 height 32
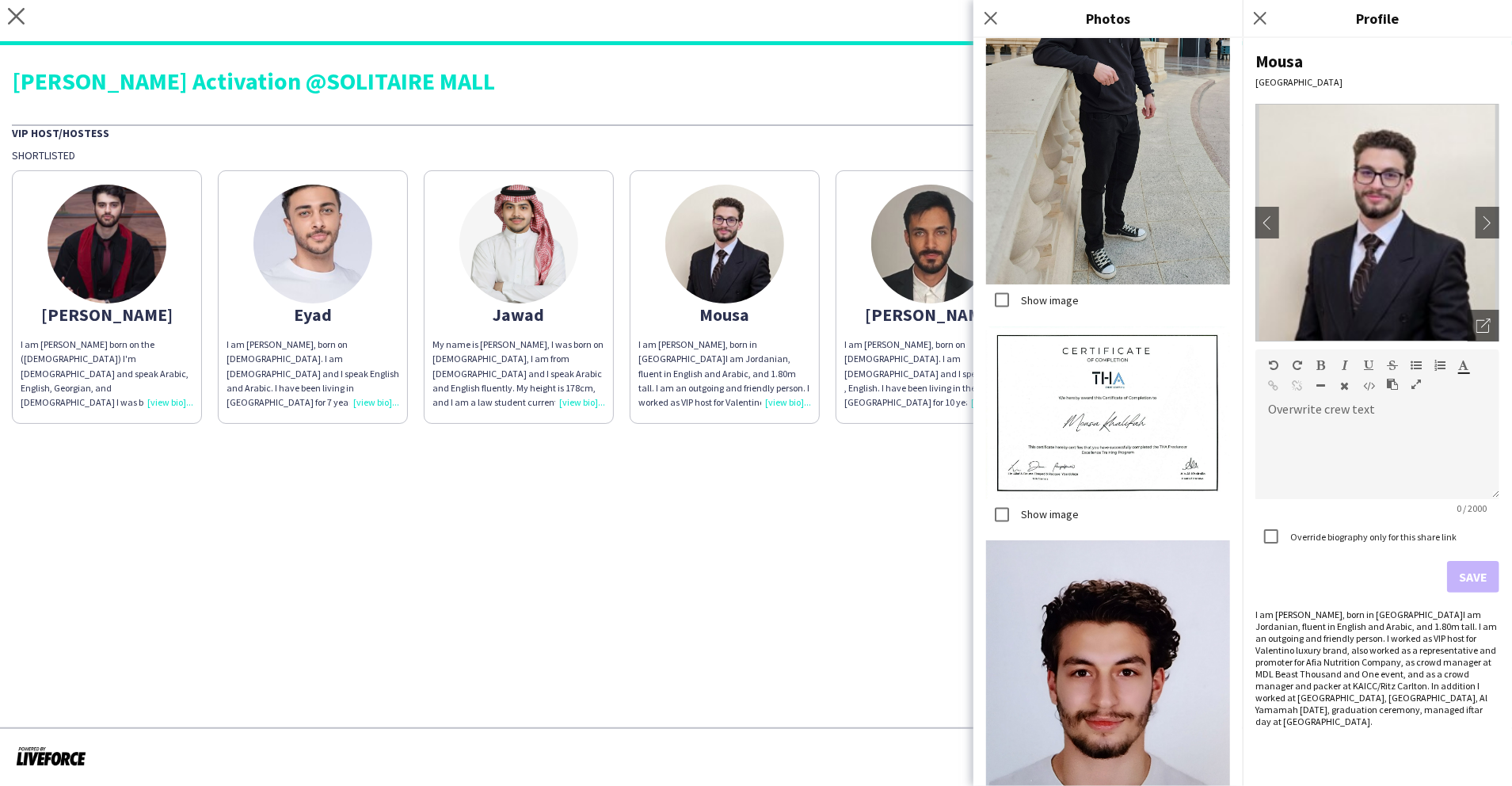
scroll to position [1947, 0]
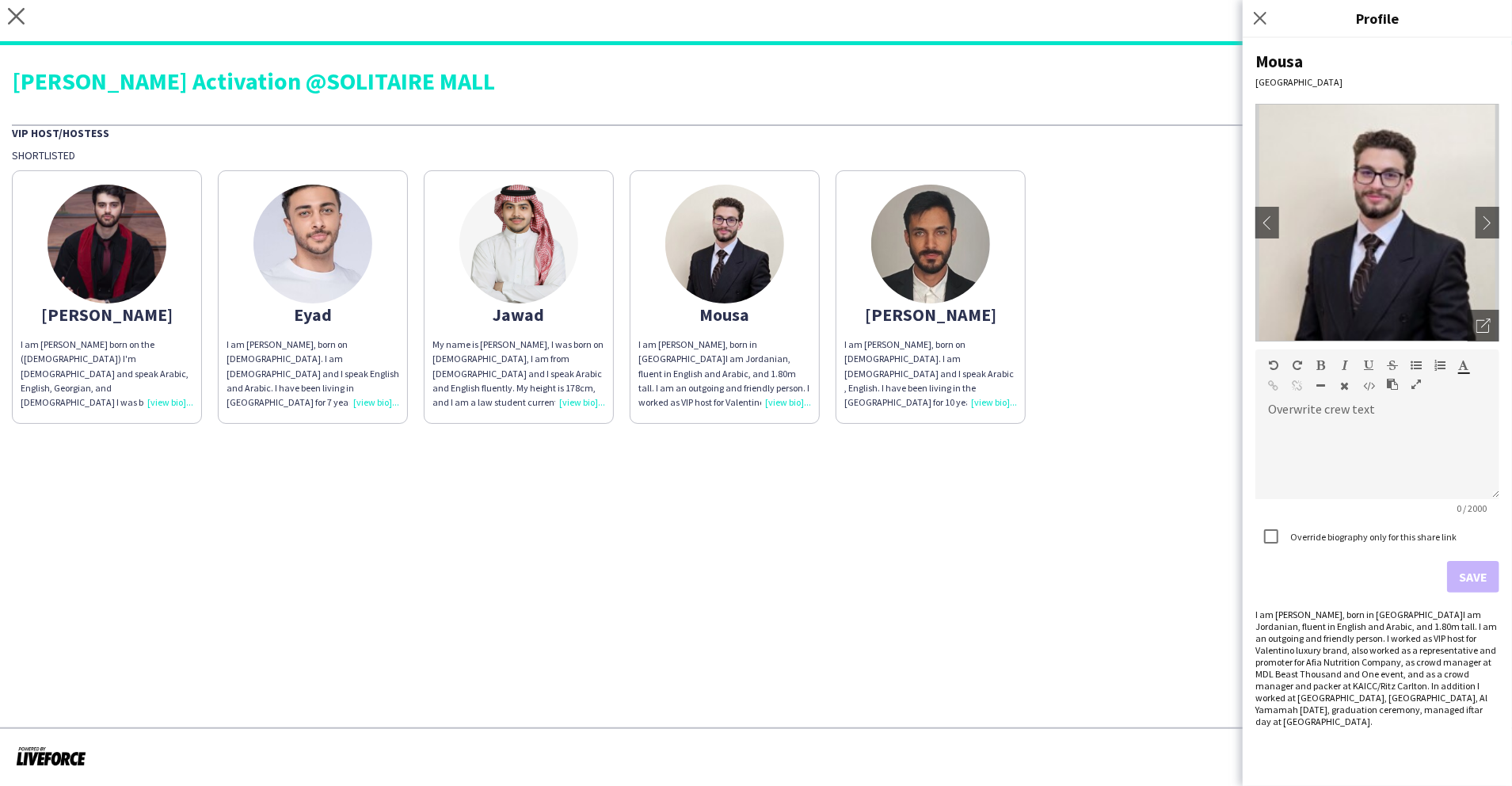
click at [933, 244] on img at bounding box center [931, 244] width 119 height 119
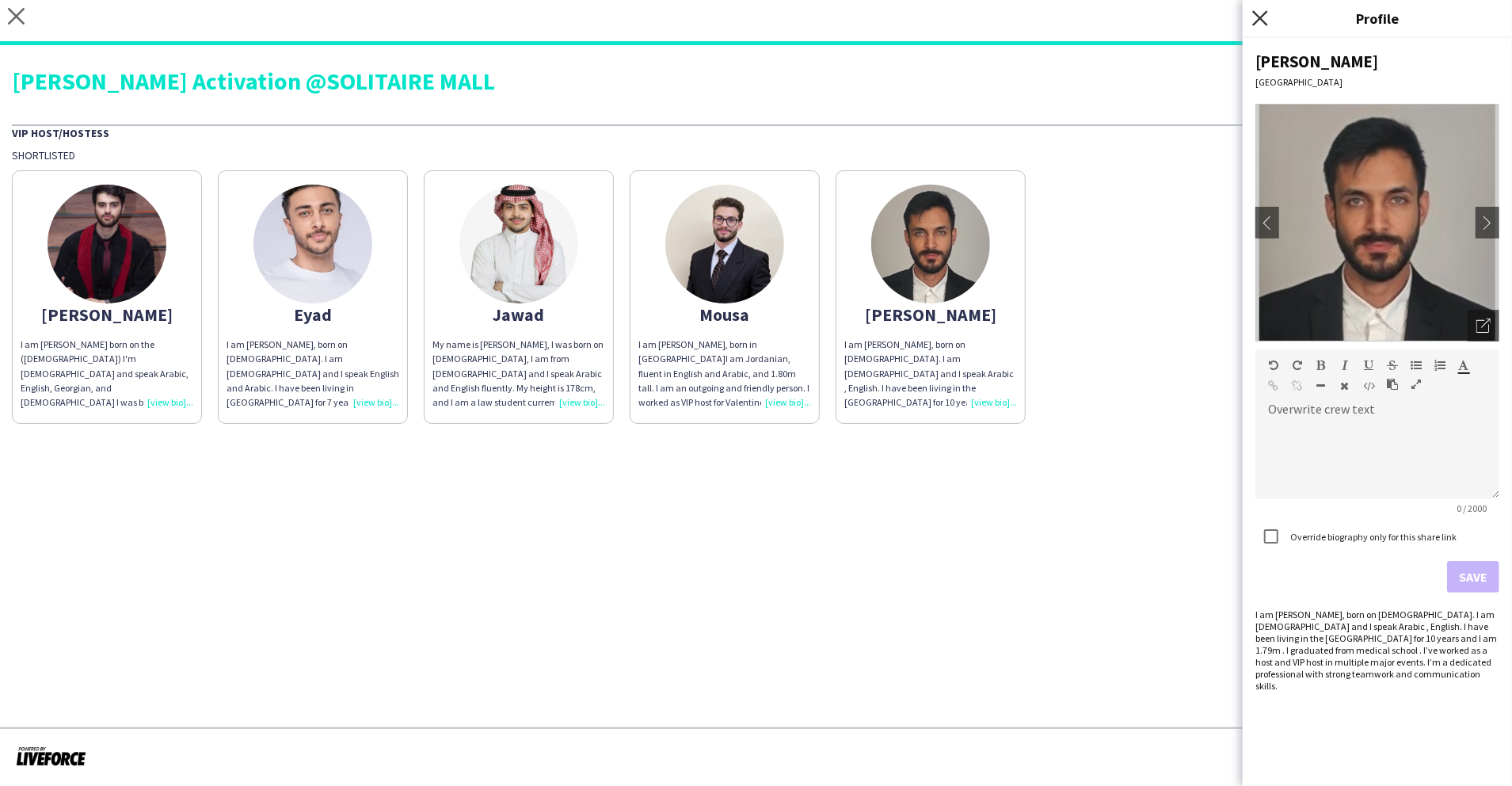
click at [1256, 25] on icon "Close pop-in" at bounding box center [1260, 17] width 15 height 15
